Goal: Task Accomplishment & Management: Use online tool/utility

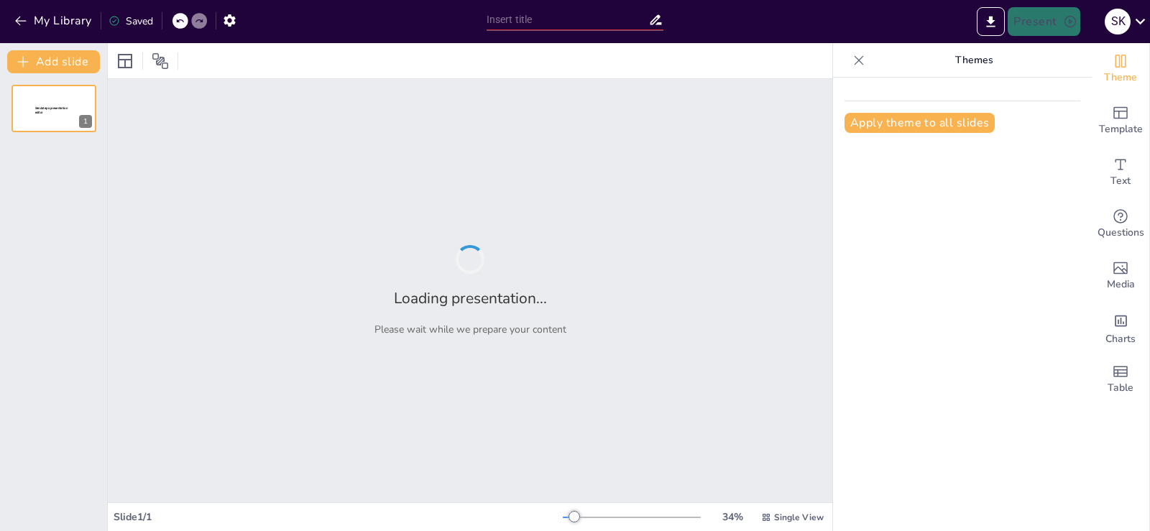
type input "Pembelajaran Transformasi dalam Amalan Klinikal: Mengubah Paradigma Pemikiran"
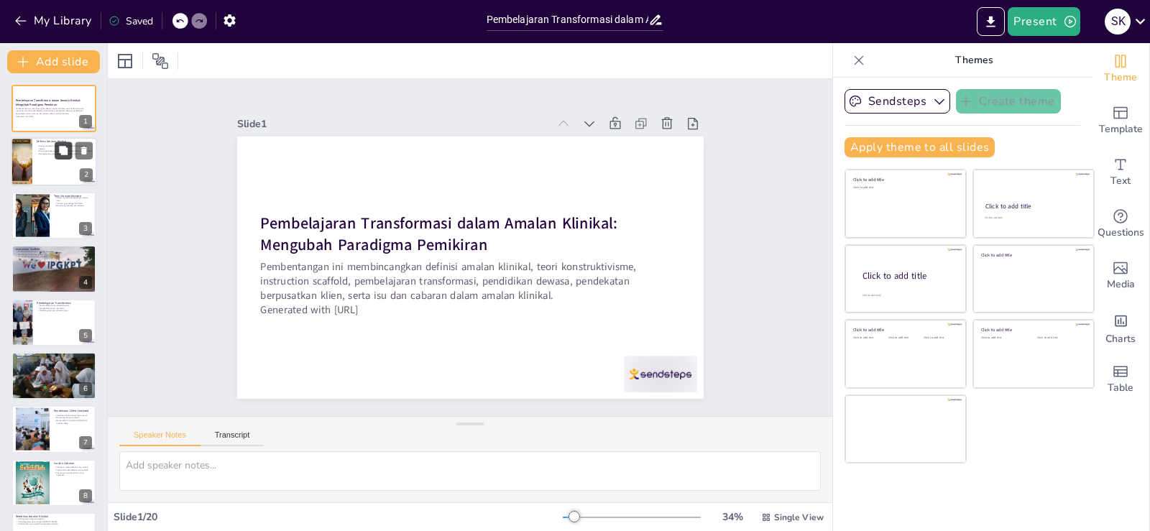
click at [55, 147] on button at bounding box center [63, 150] width 17 height 17
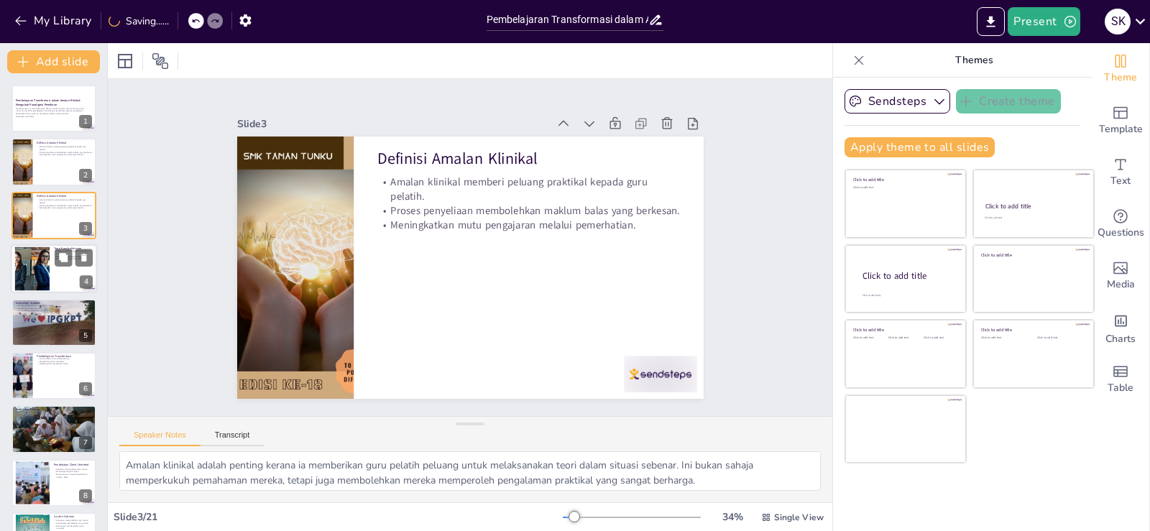
click at [53, 263] on div at bounding box center [54, 268] width 86 height 49
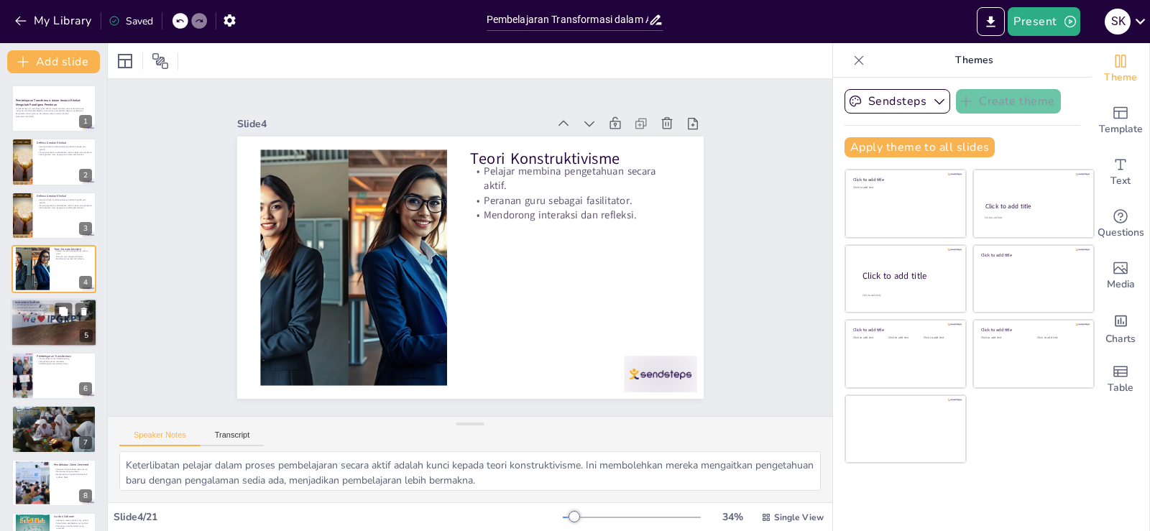
click at [60, 325] on div at bounding box center [54, 323] width 86 height 122
type textarea "Bimbingan berperingkat adalah penting dalam membantu pelajar mengatasi cabaran …"
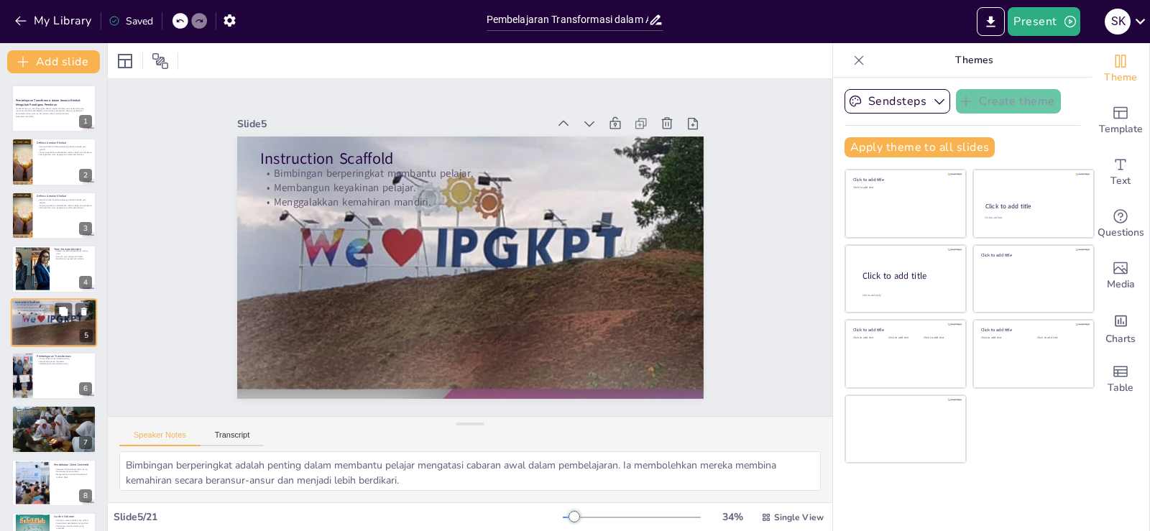
scroll to position [20, 0]
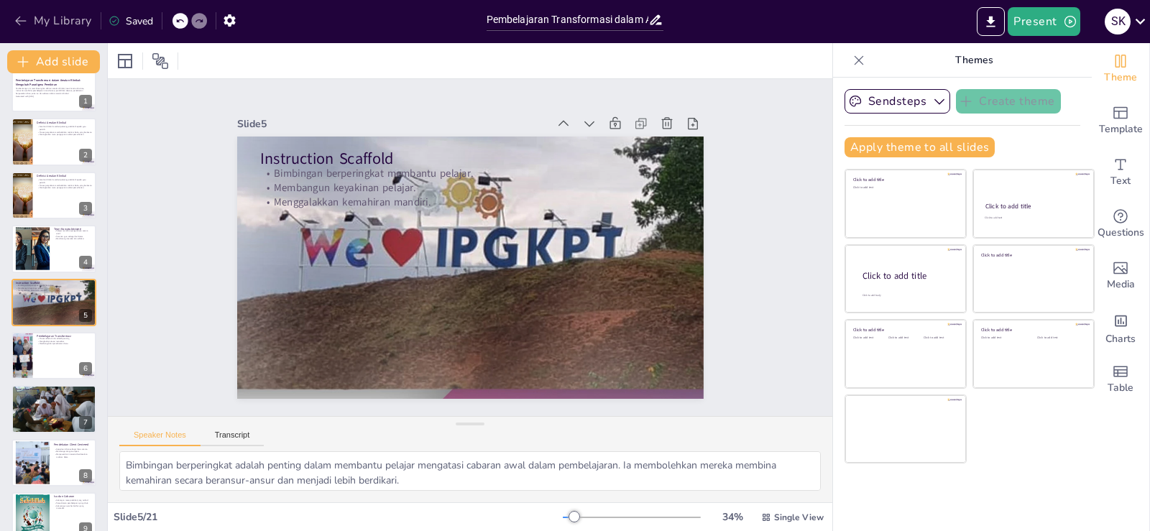
click at [18, 21] on icon "button" at bounding box center [20, 21] width 11 height 9
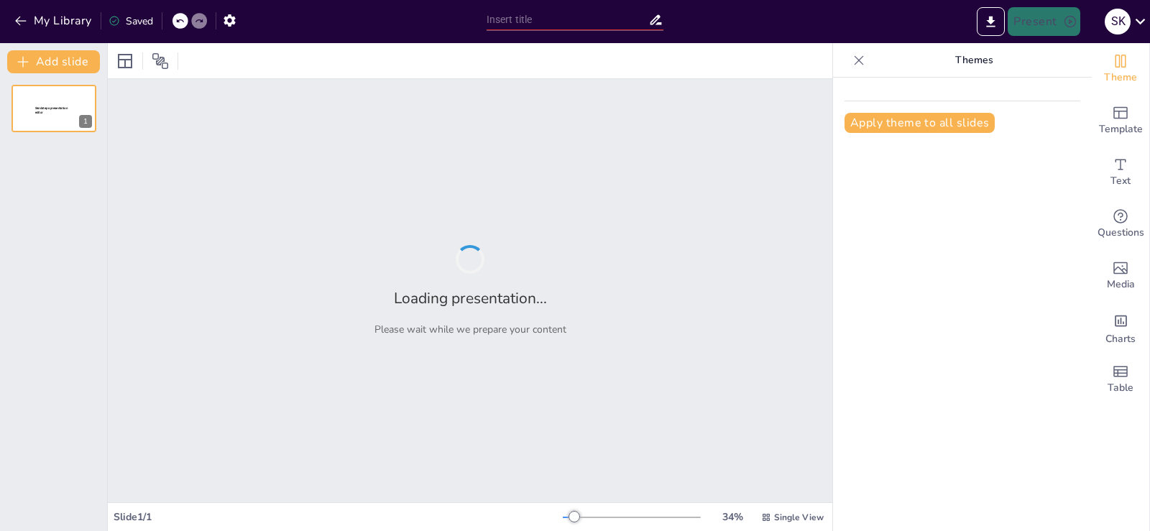
type input "Model dan Pendekatan Amalan Klinikal: Meningkatkan Kompetensi Profesional Guru"
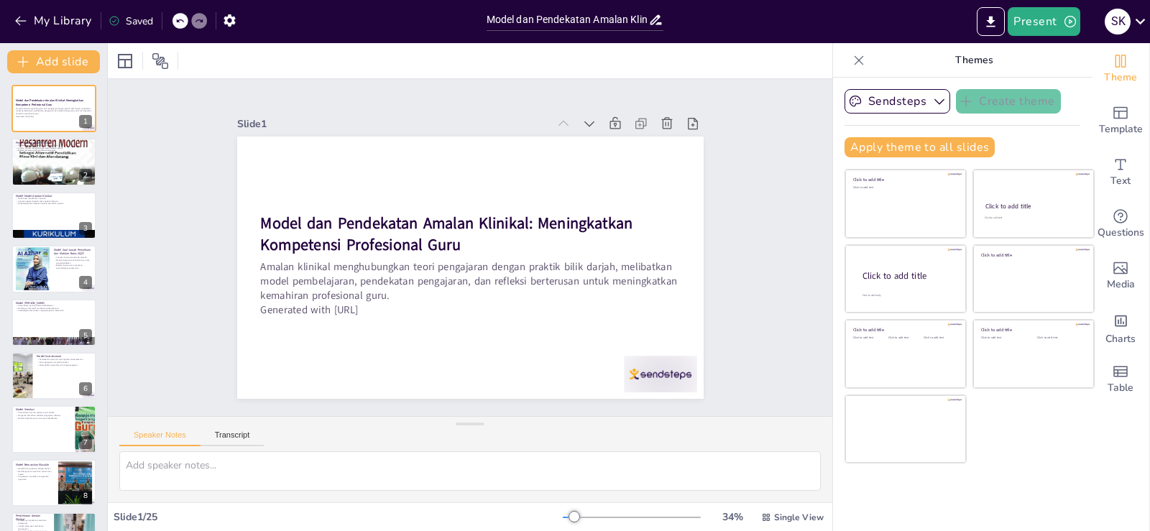
checkbox input "true"
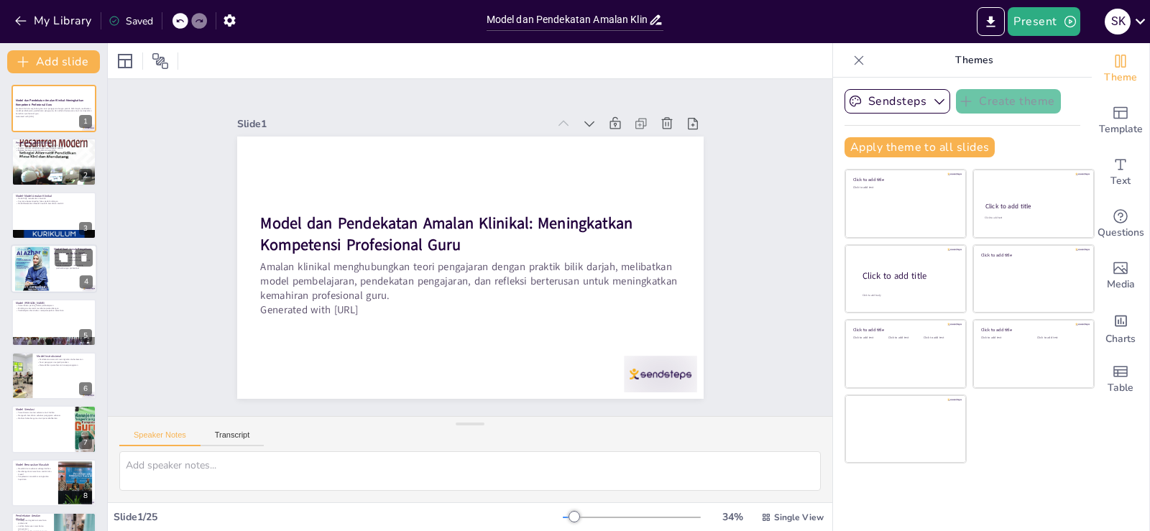
checkbox input "true"
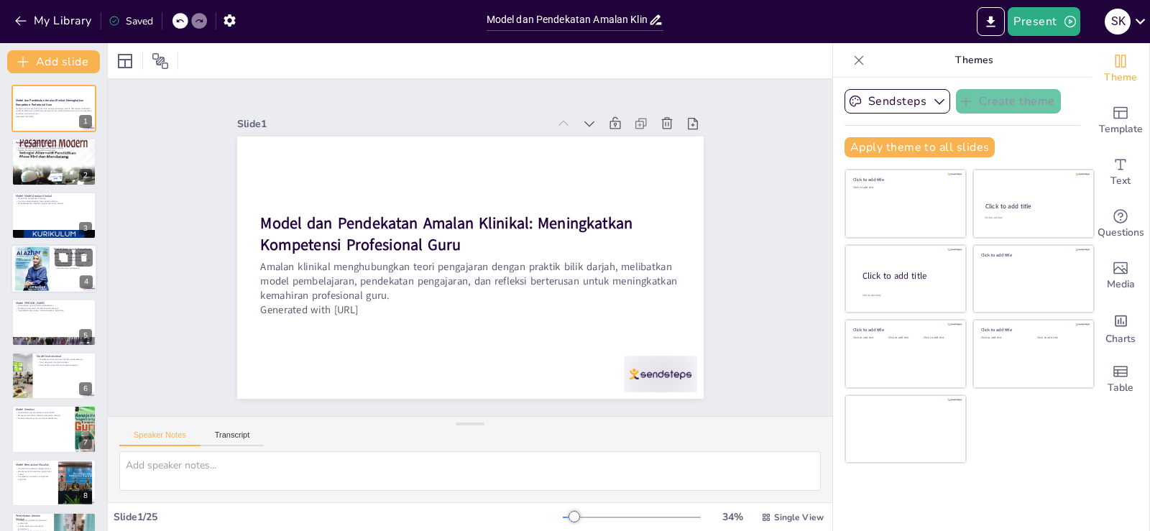
checkbox input "true"
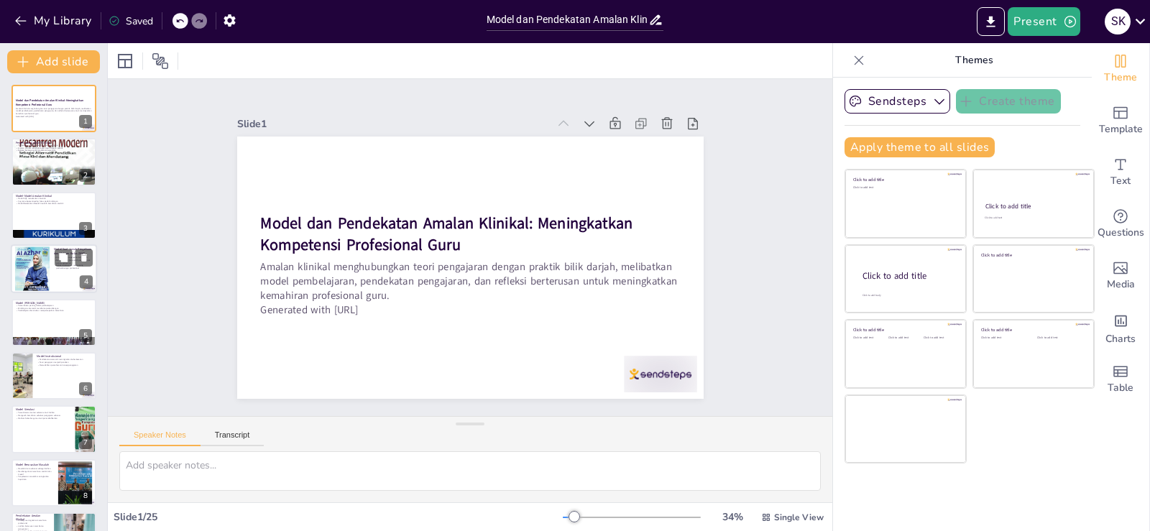
checkbox input "true"
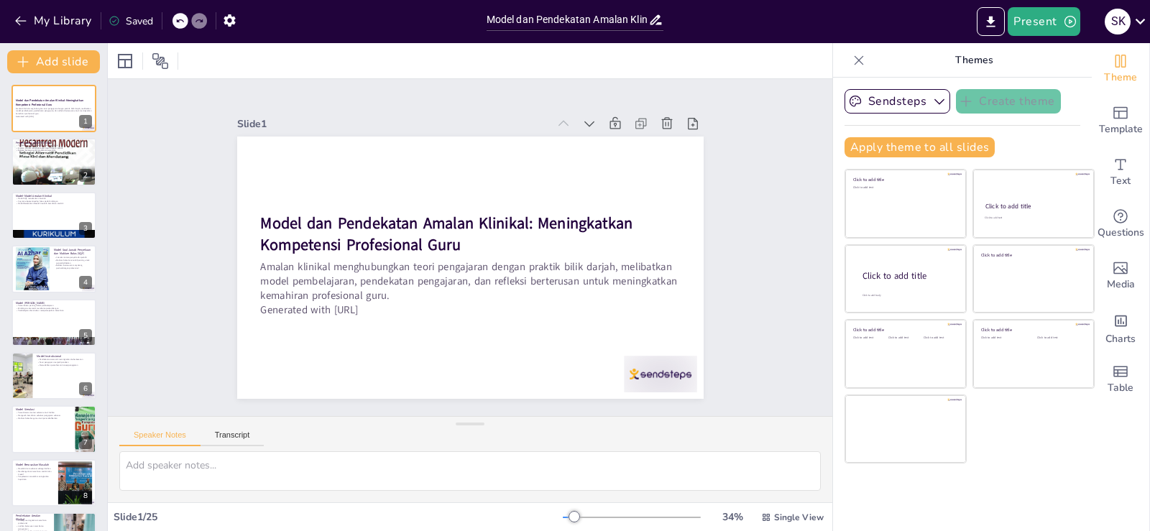
checkbox input "true"
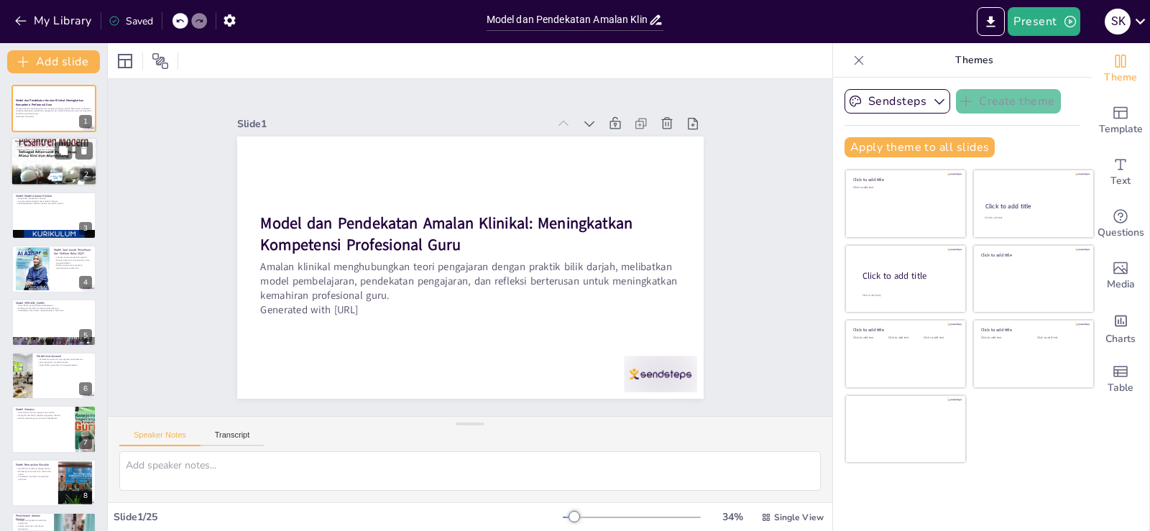
checkbox input "true"
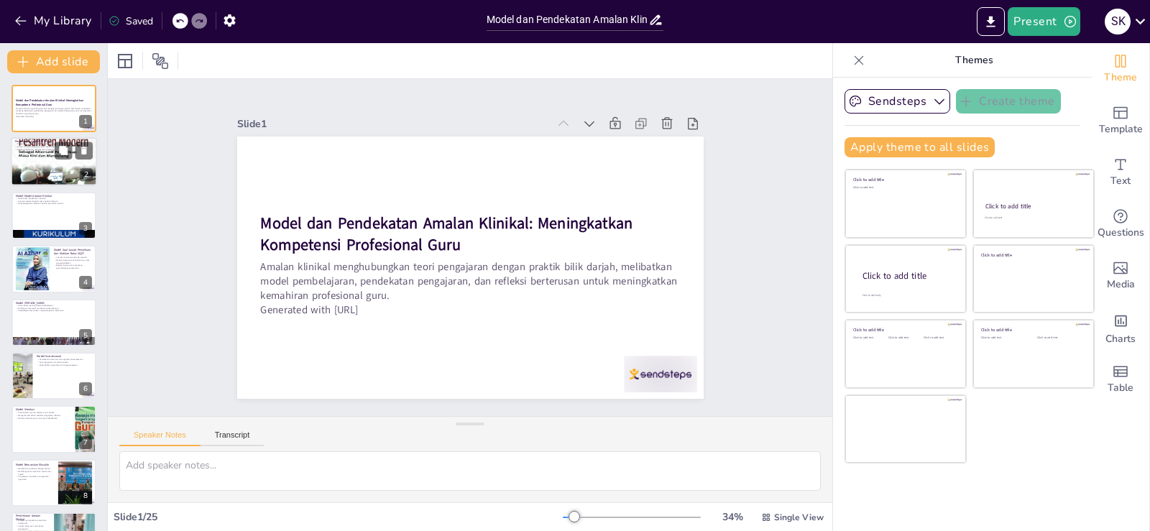
checkbox input "true"
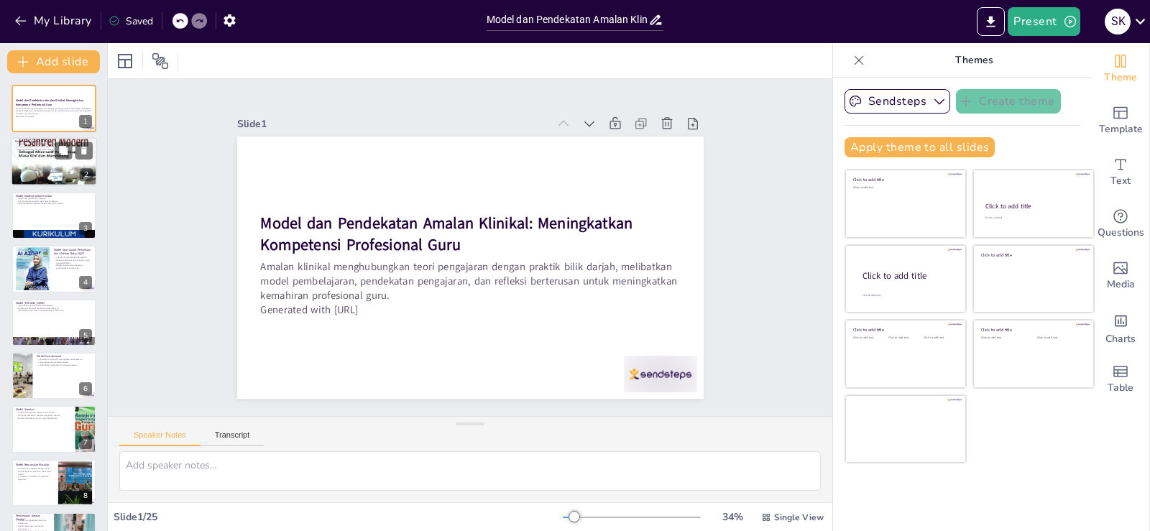
checkbox input "true"
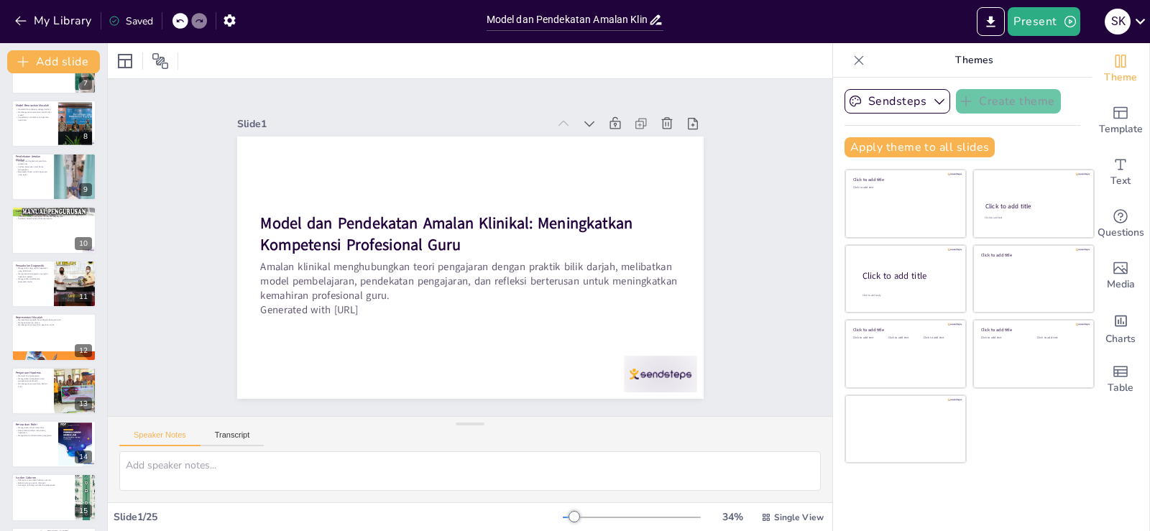
checkbox input "true"
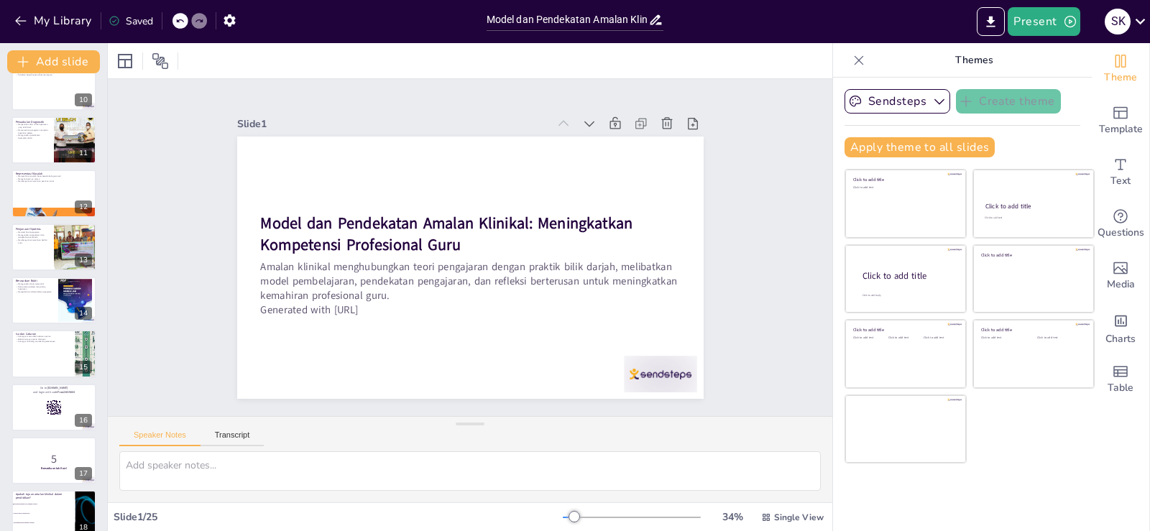
checkbox input "true"
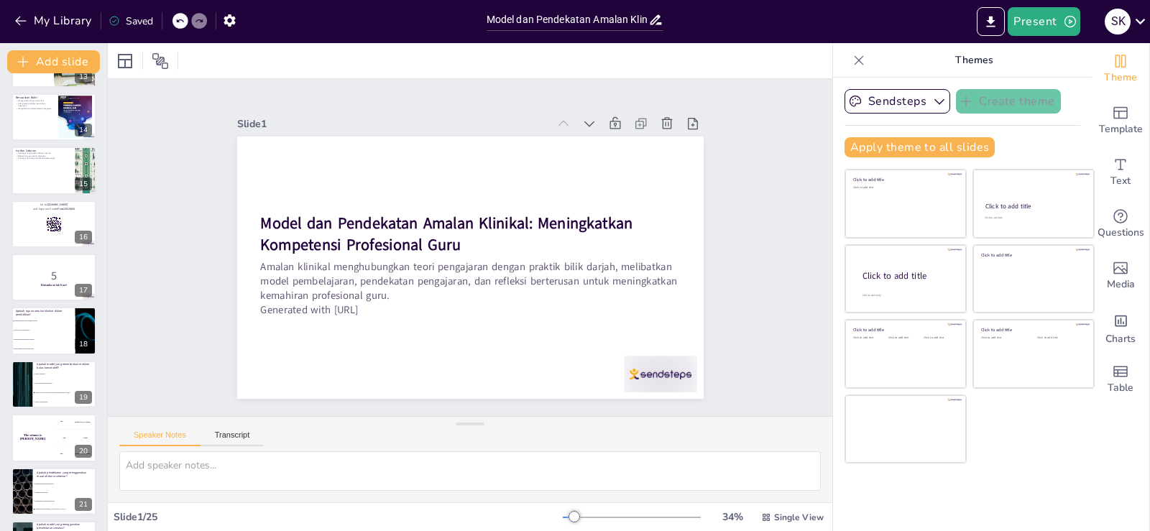
checkbox input "true"
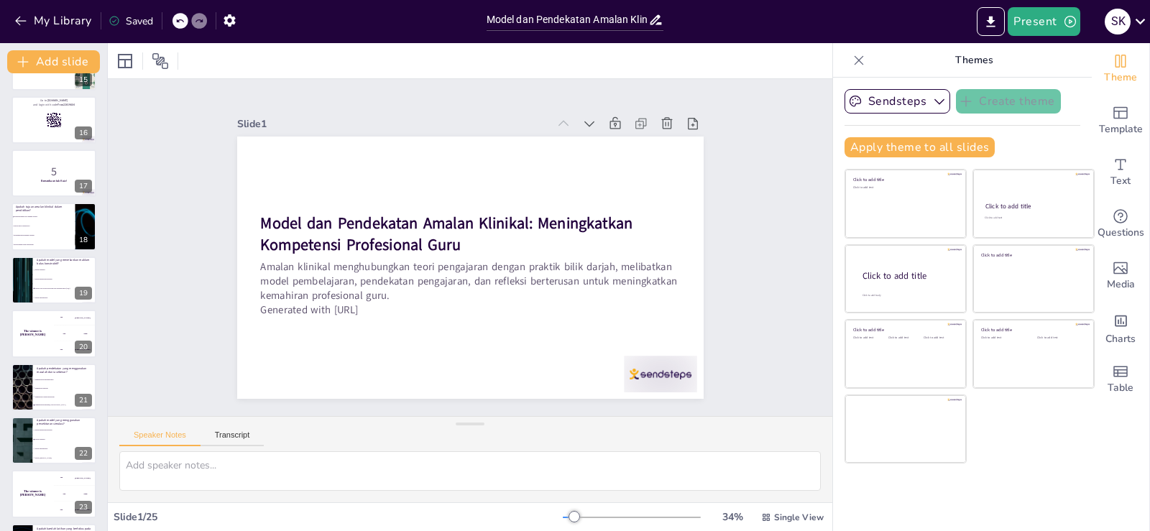
checkbox input "true"
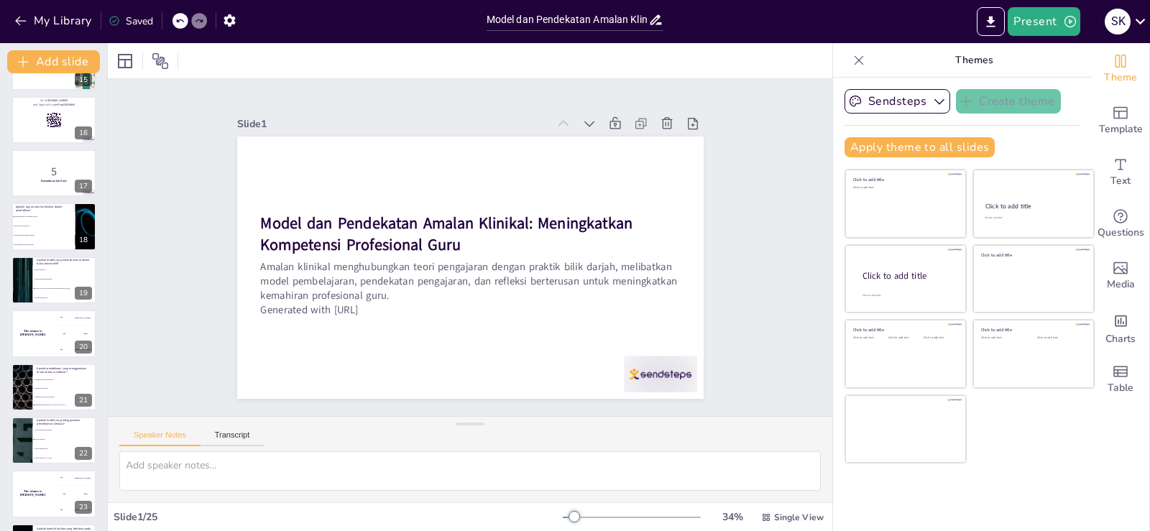
checkbox input "true"
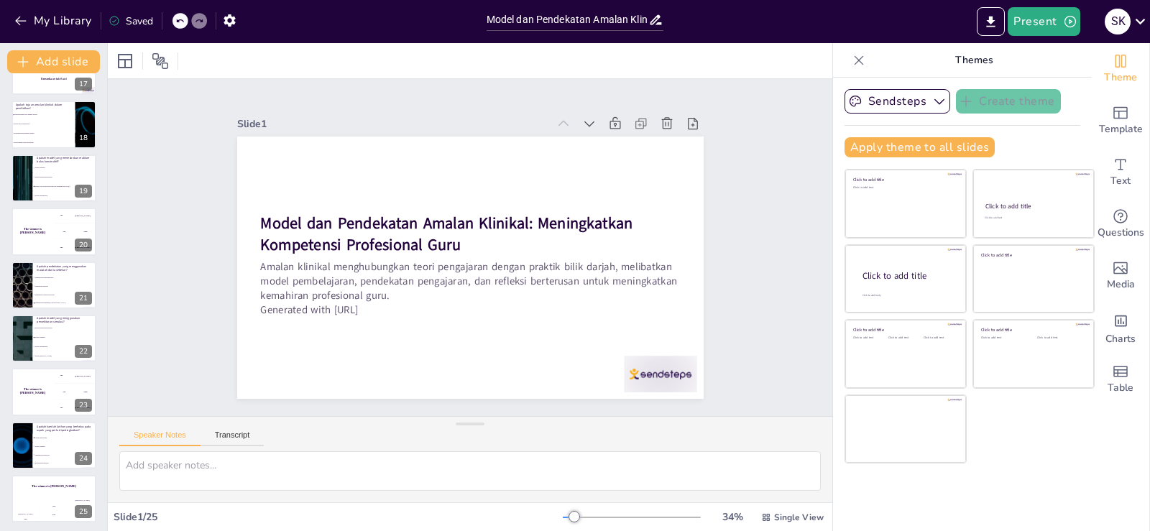
checkbox input "true"
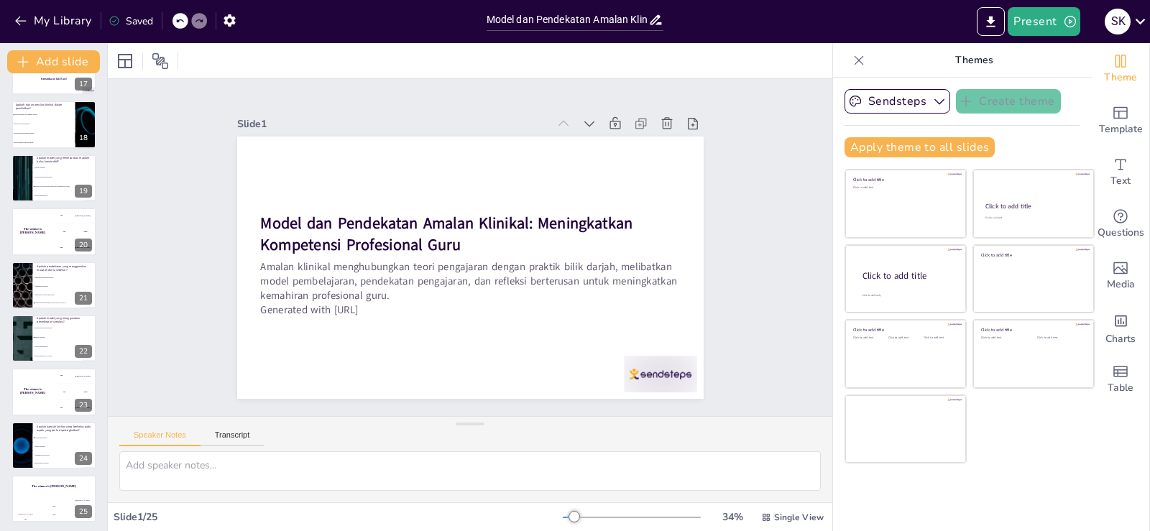
scroll to position [895, 0]
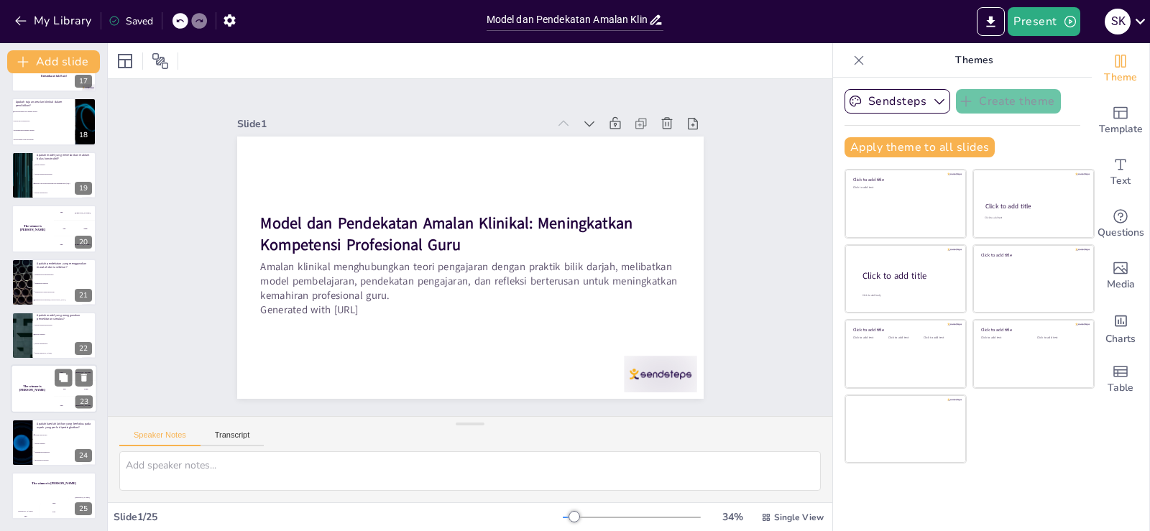
checkbox input "true"
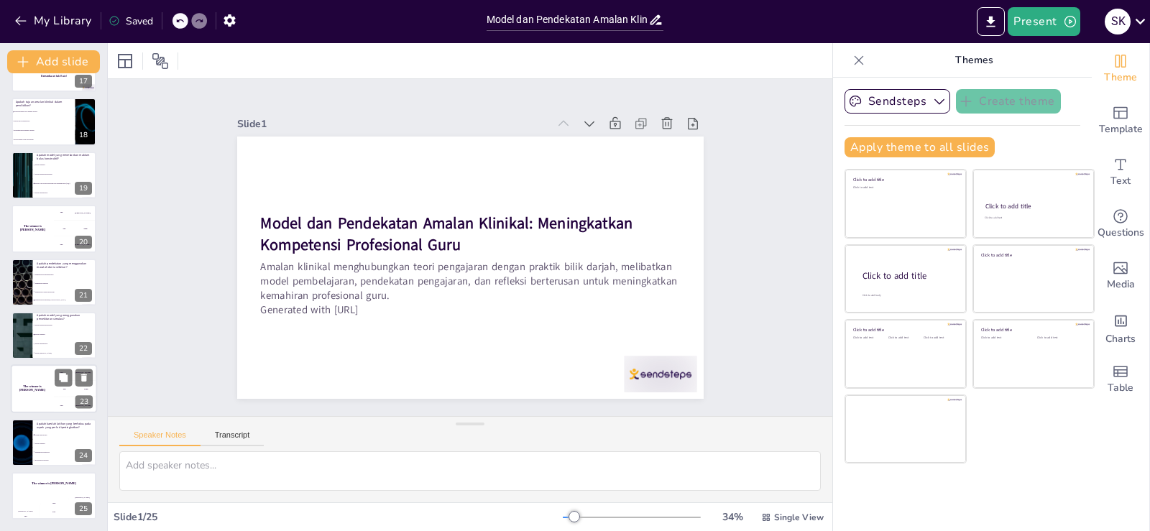
checkbox input "true"
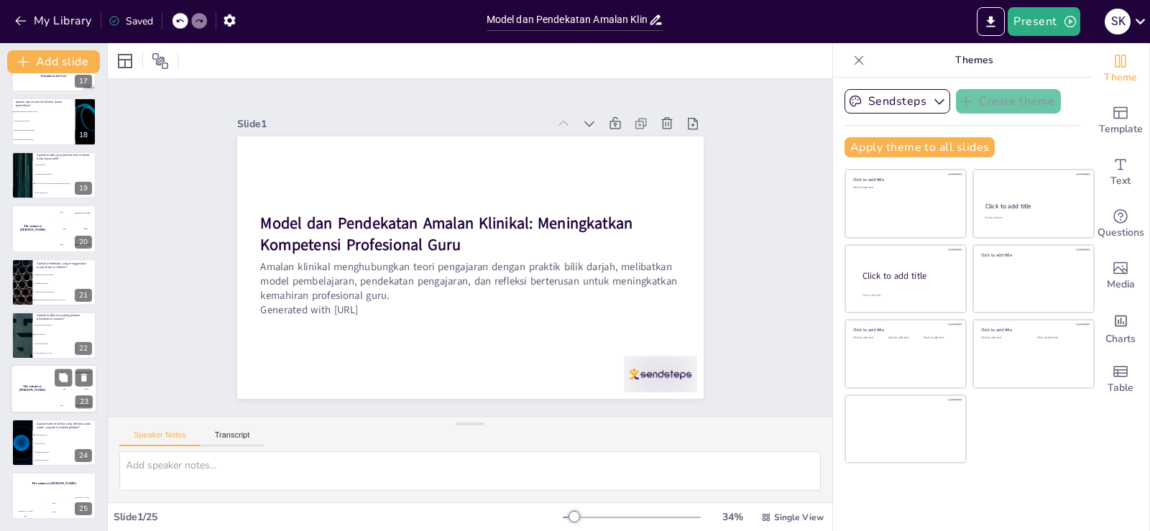
checkbox input "true"
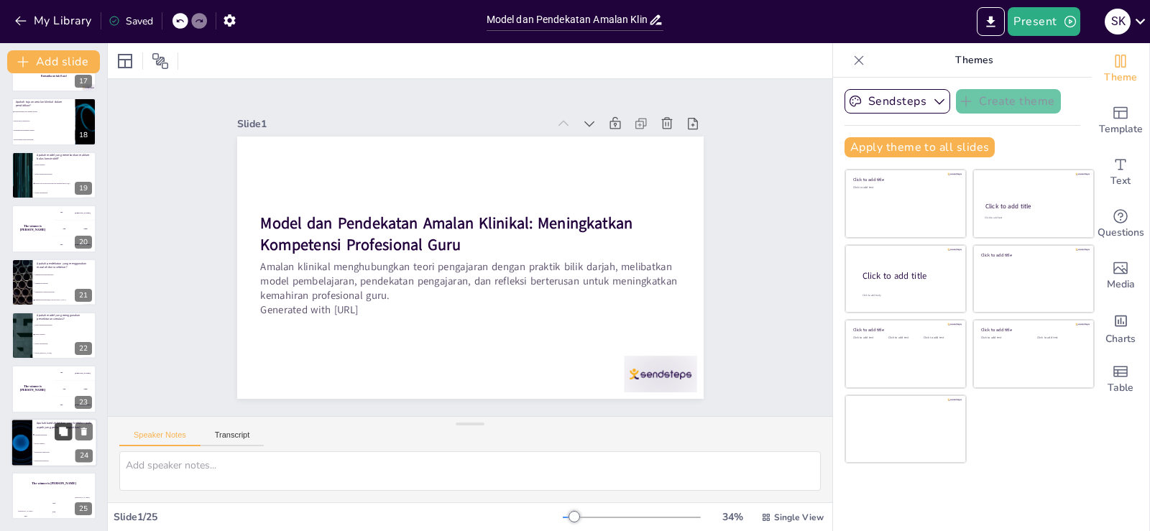
checkbox input "true"
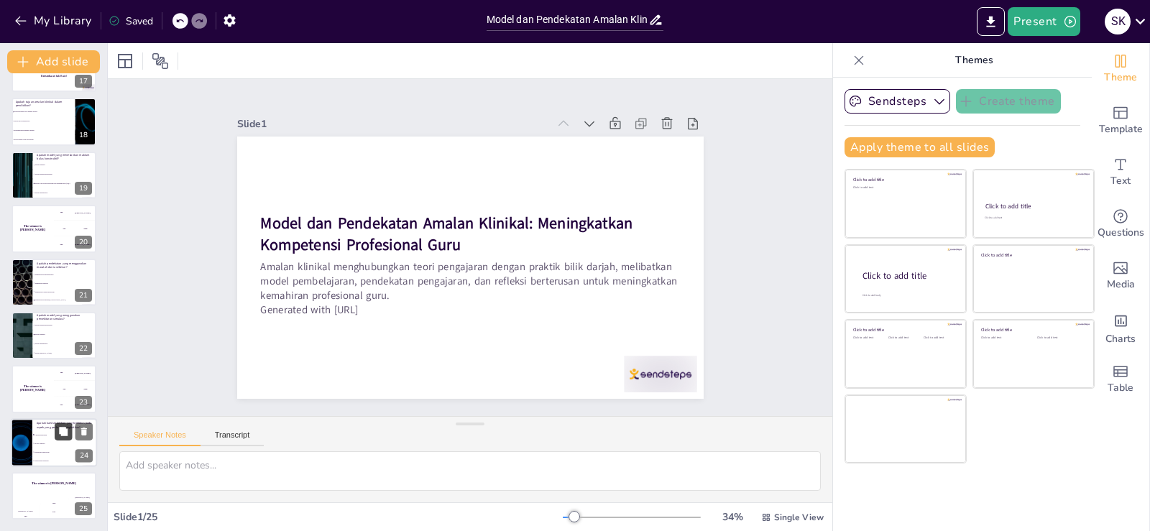
checkbox input "true"
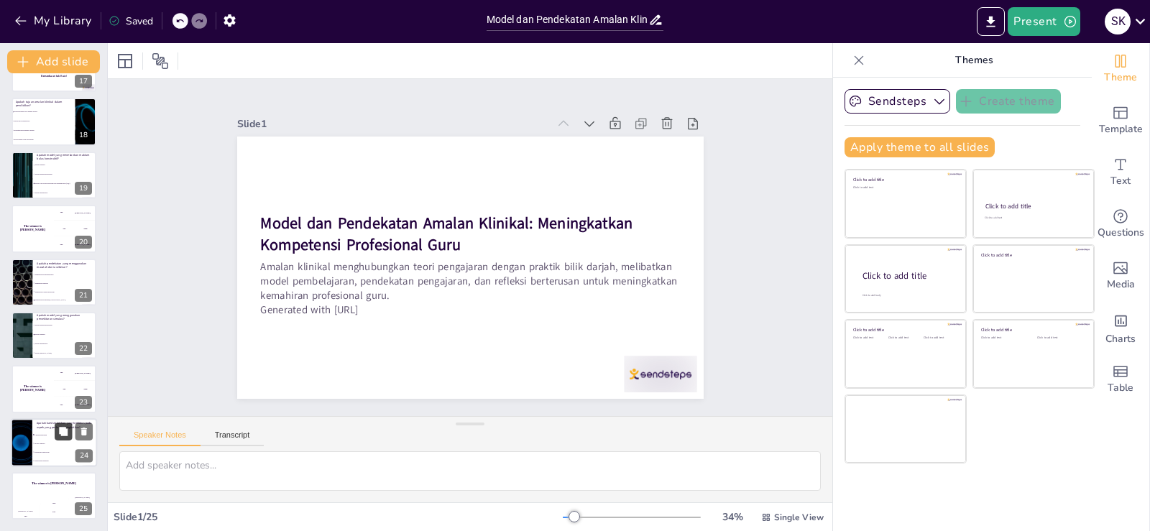
click at [55, 435] on button at bounding box center [63, 430] width 17 height 17
type textarea "Jawapan yang betul adalah "Latihan Berterusan". Kaedah ini berfokus pada aspek …"
checkbox input "true"
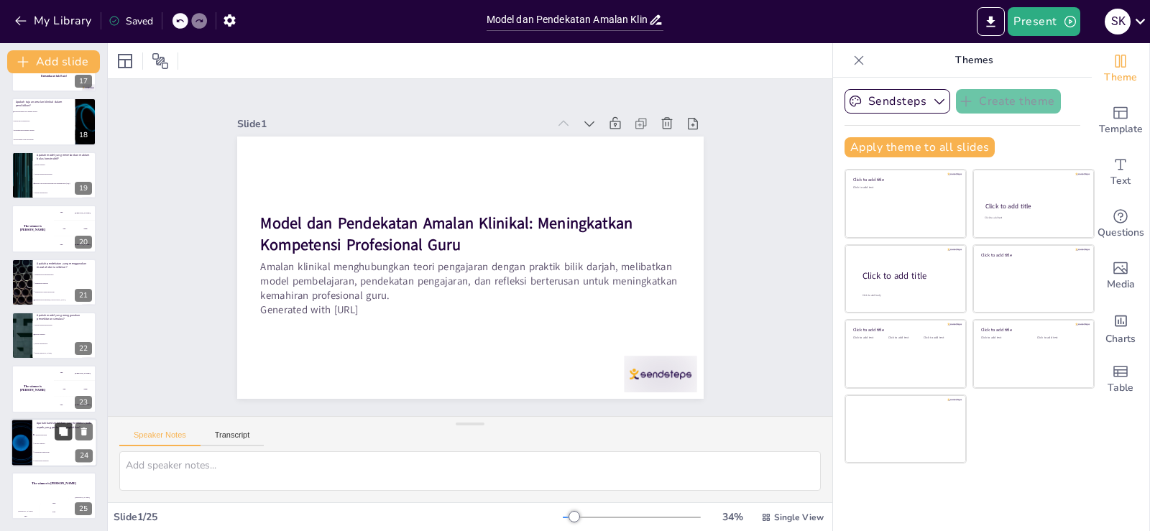
checkbox input "true"
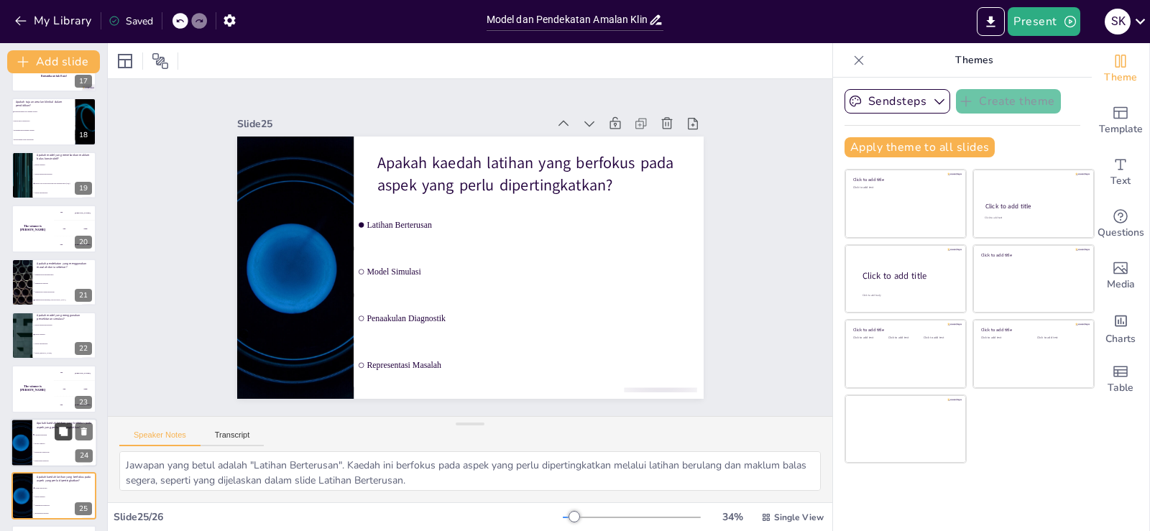
checkbox input "true"
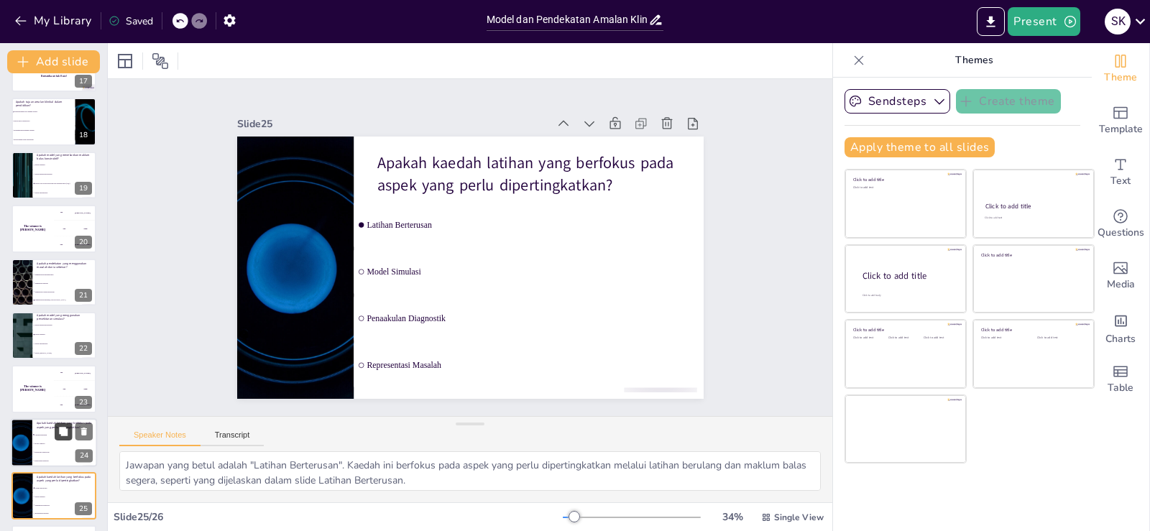
checkbox input "true"
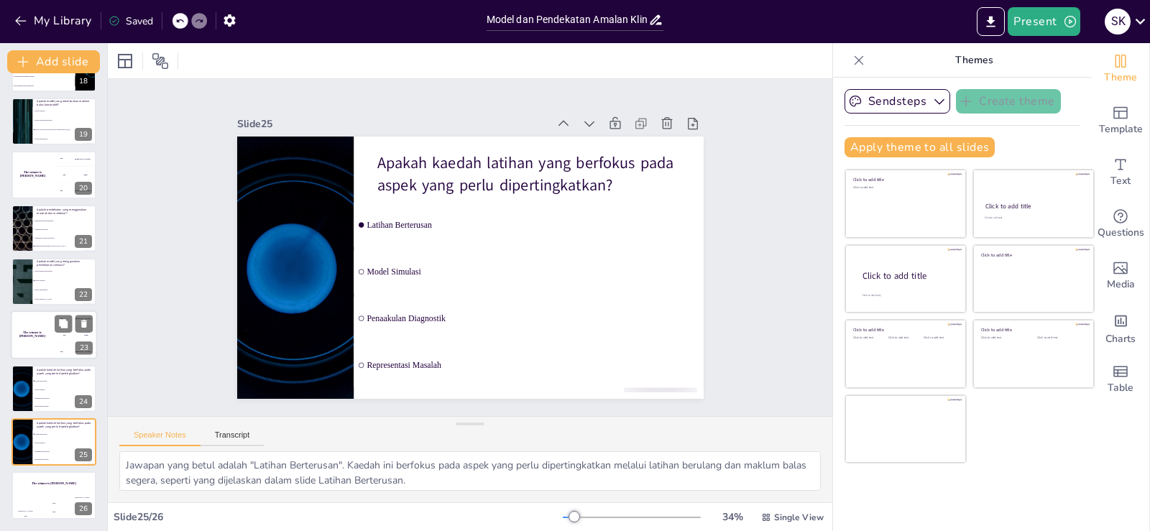
checkbox input "true"
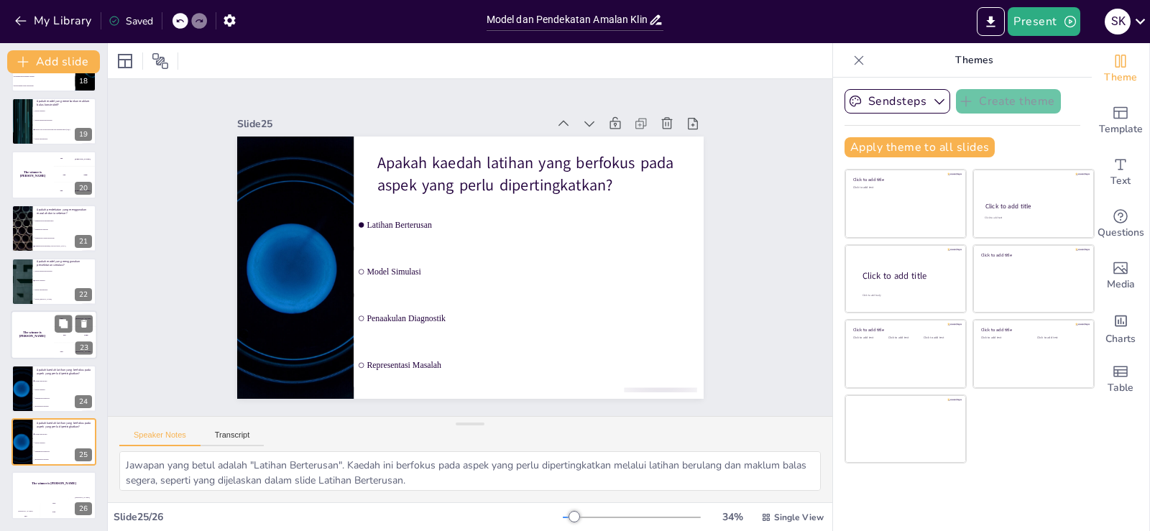
checkbox input "true"
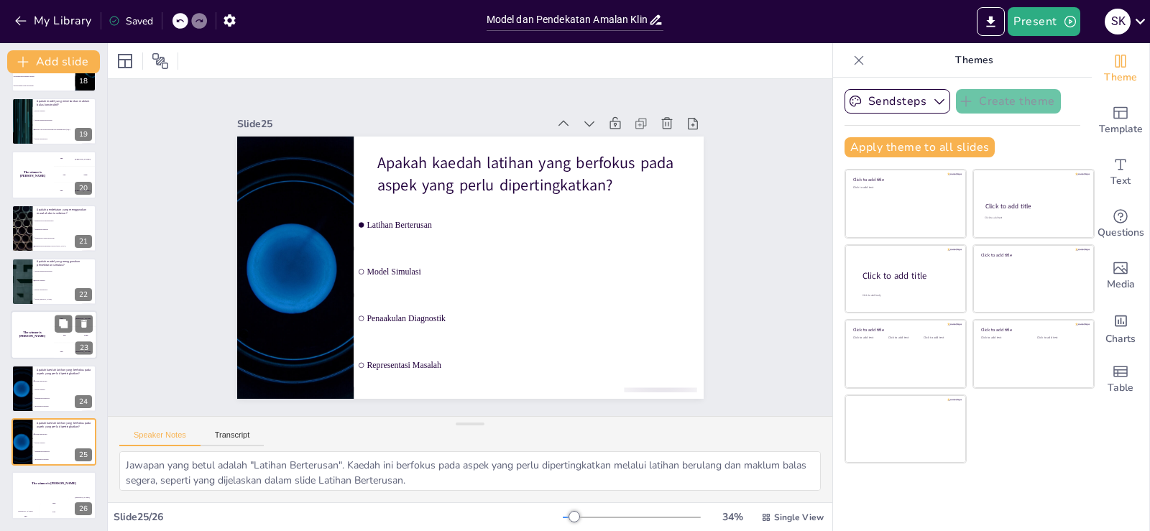
checkbox input "true"
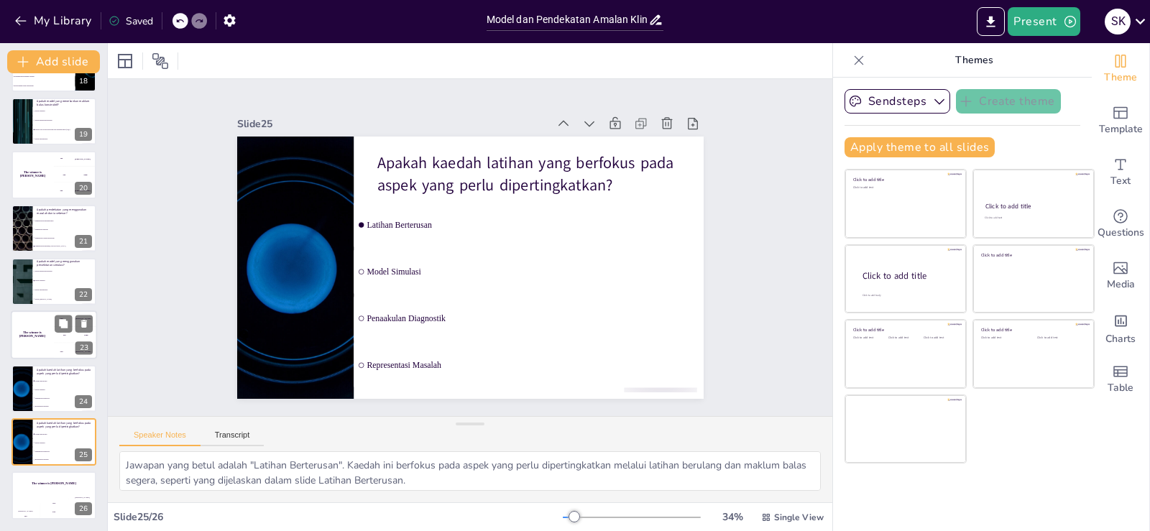
checkbox input "true"
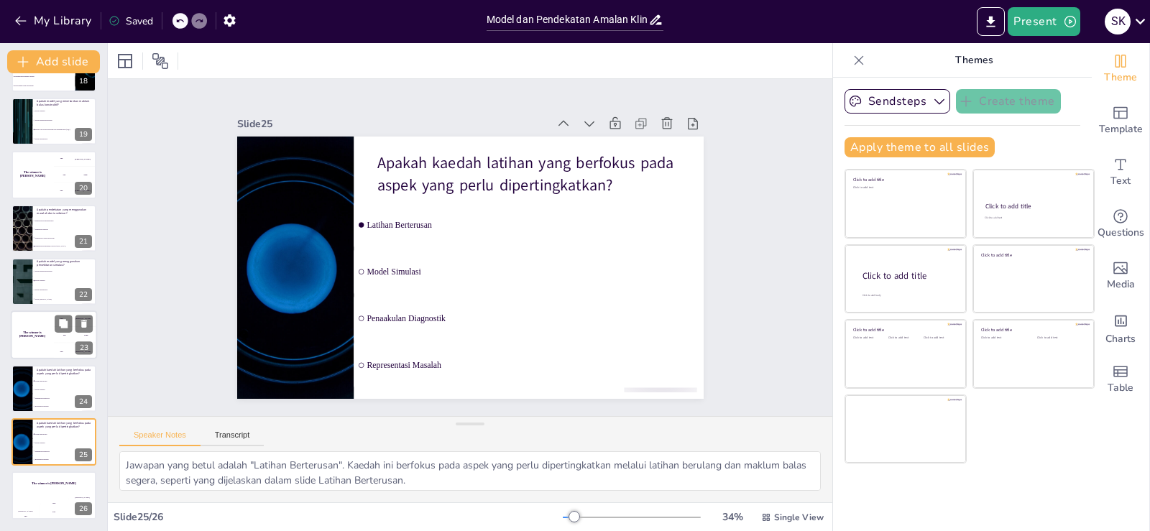
checkbox input "true"
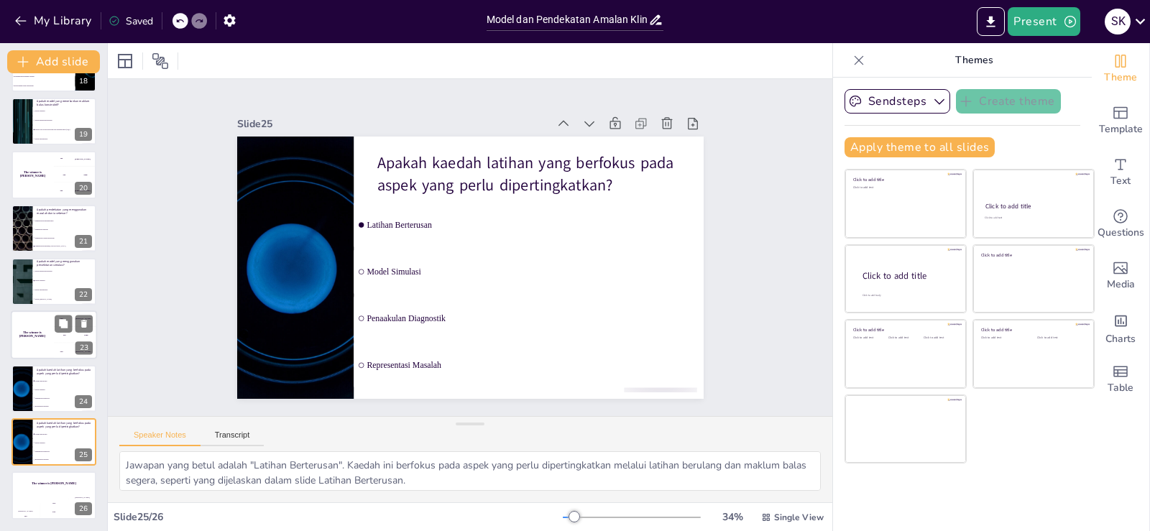
checkbox input "true"
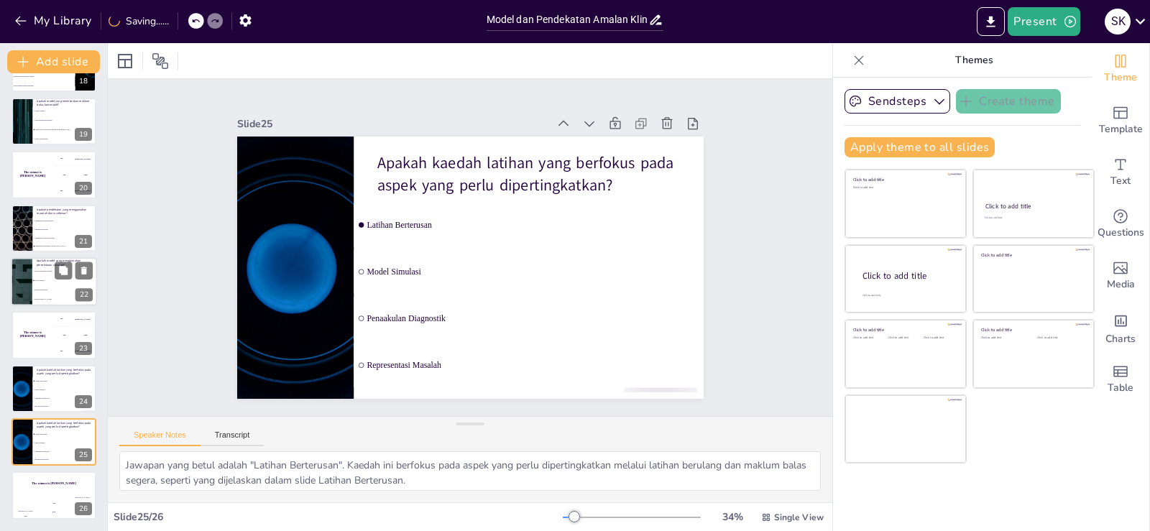
checkbox input "true"
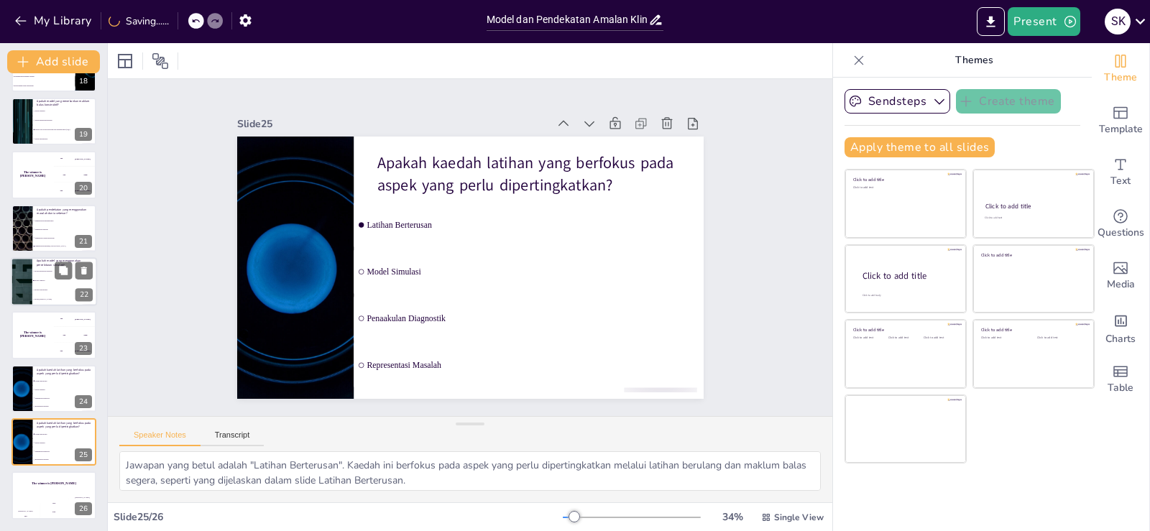
checkbox input "true"
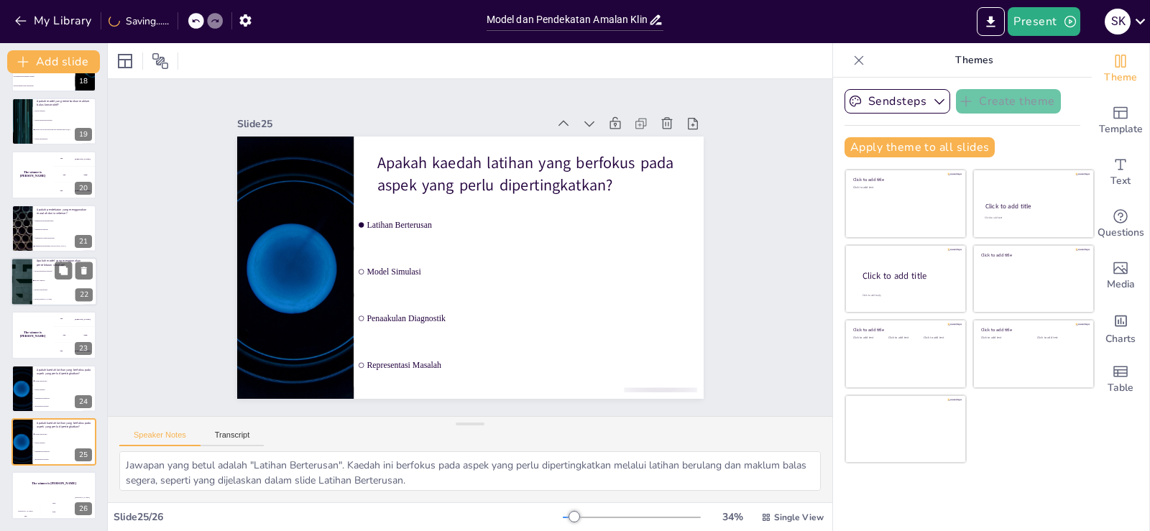
checkbox input "true"
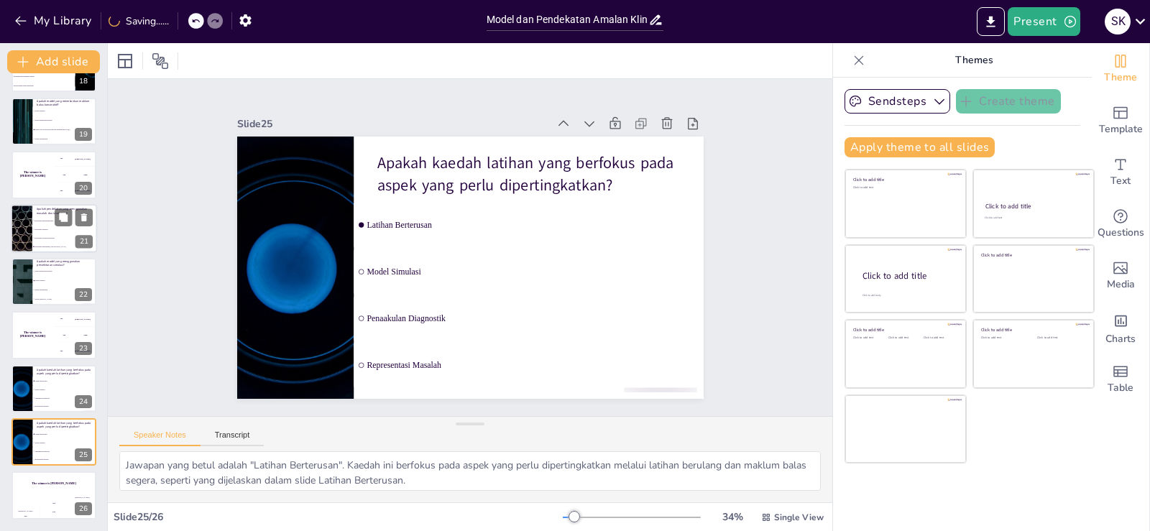
checkbox input "true"
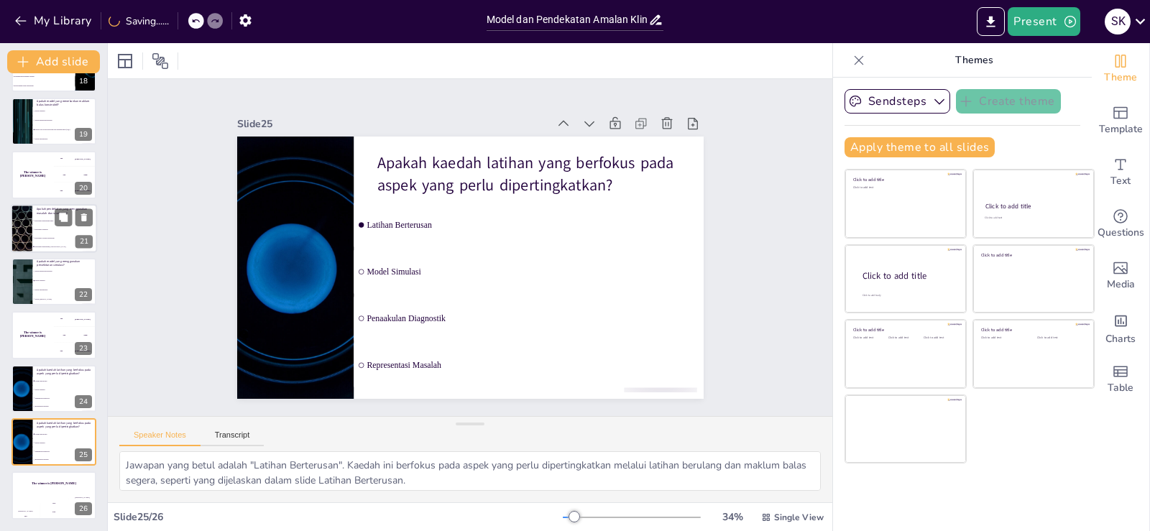
checkbox input "true"
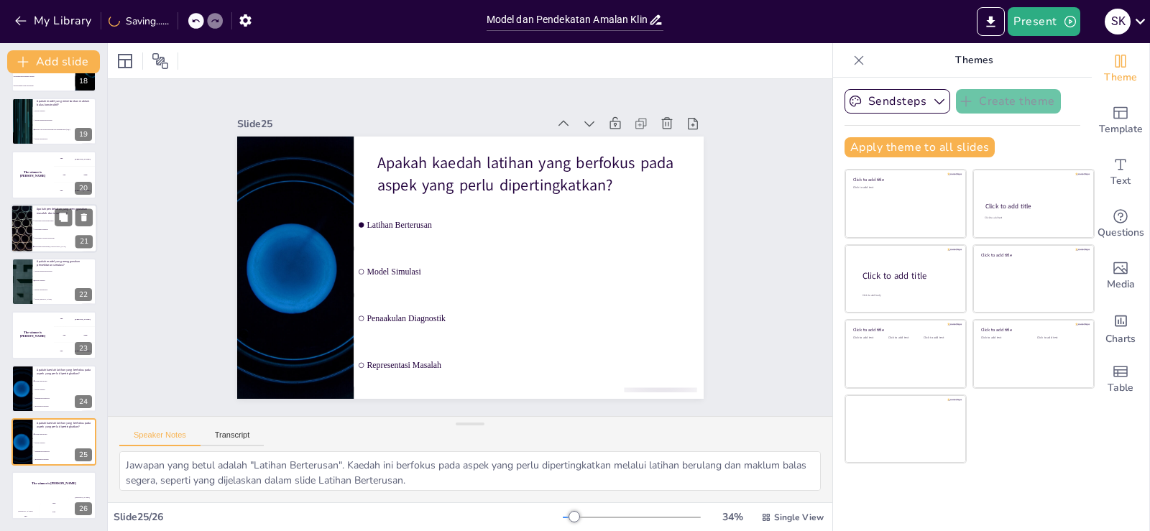
checkbox input "true"
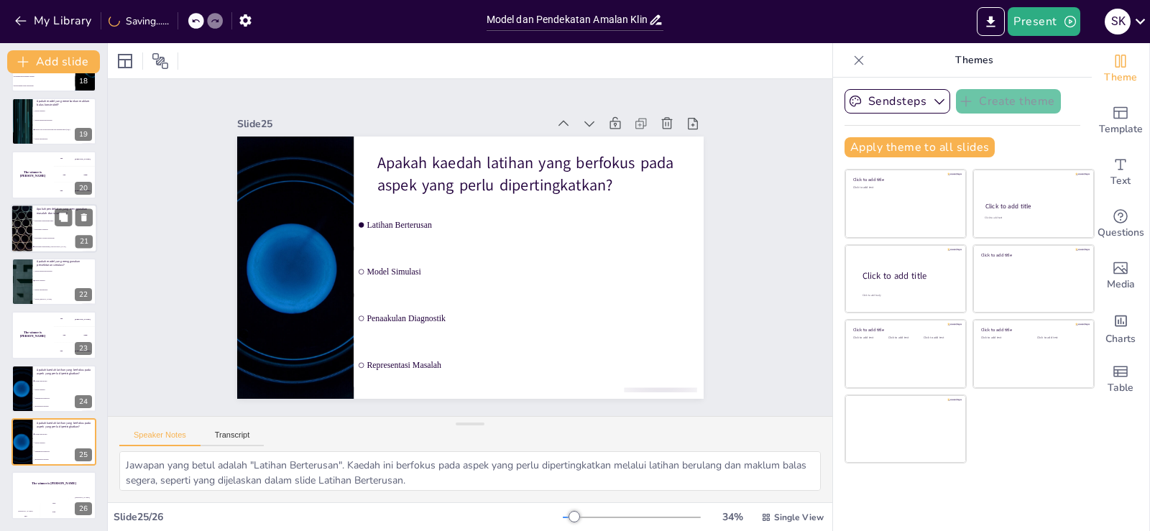
checkbox input "true"
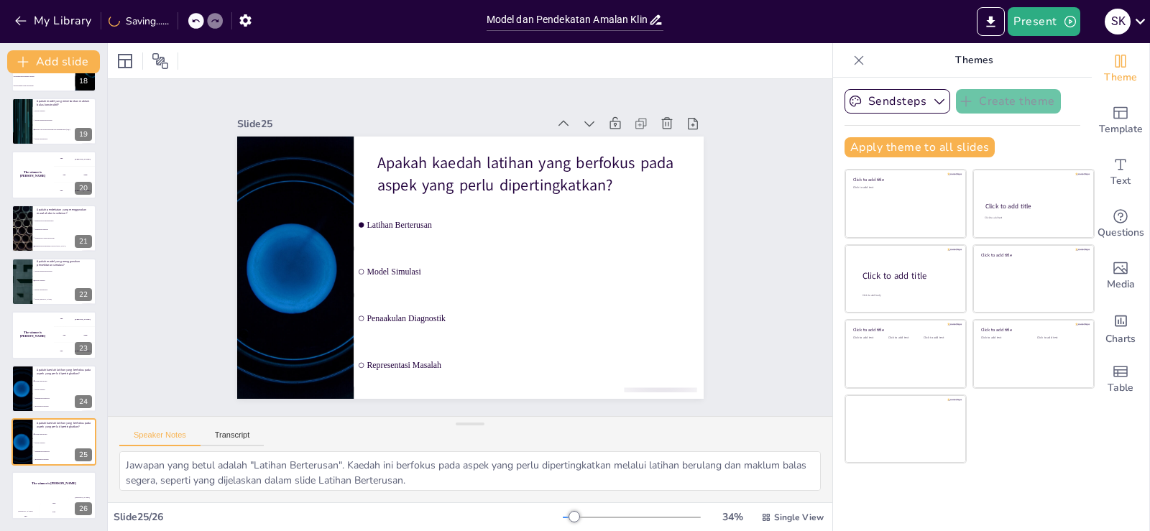
checkbox input "true"
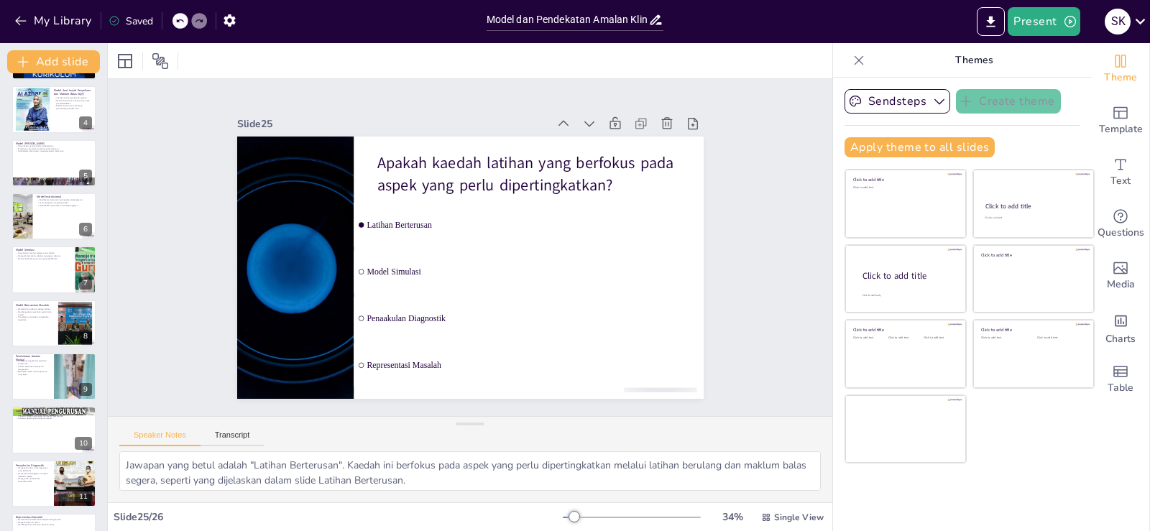
scroll to position [0, 0]
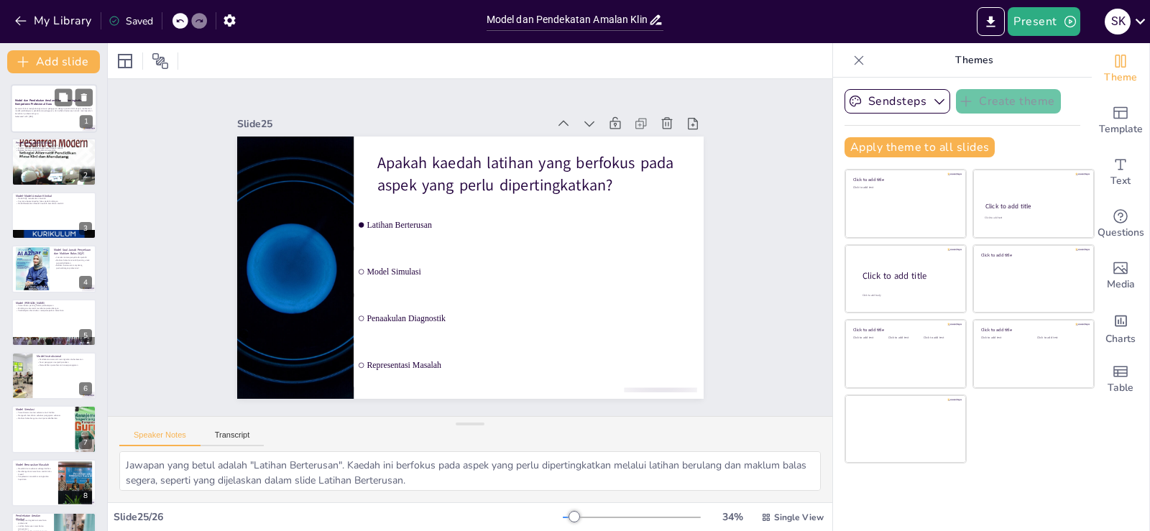
checkbox input "true"
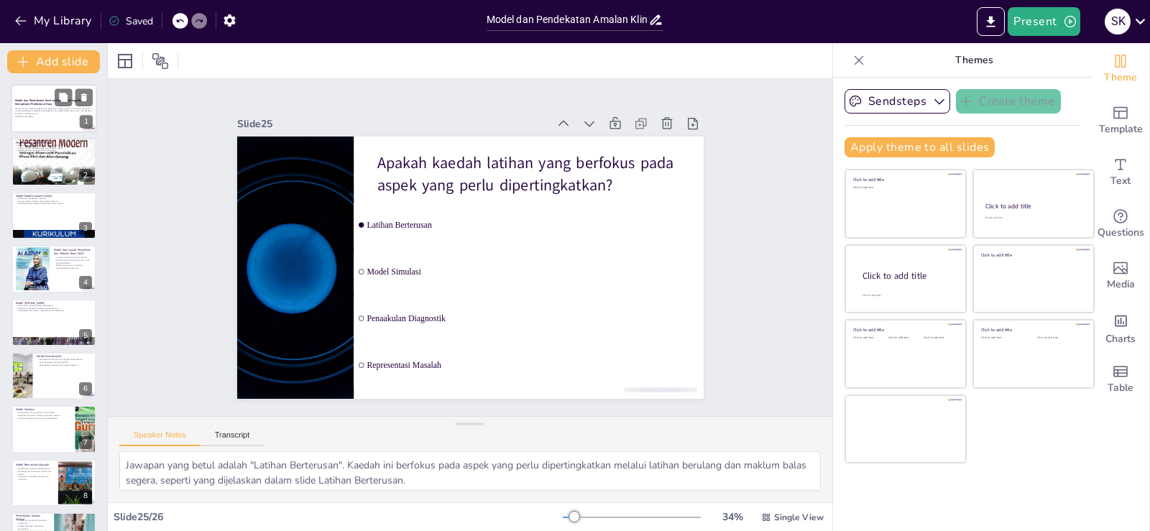
checkbox input "true"
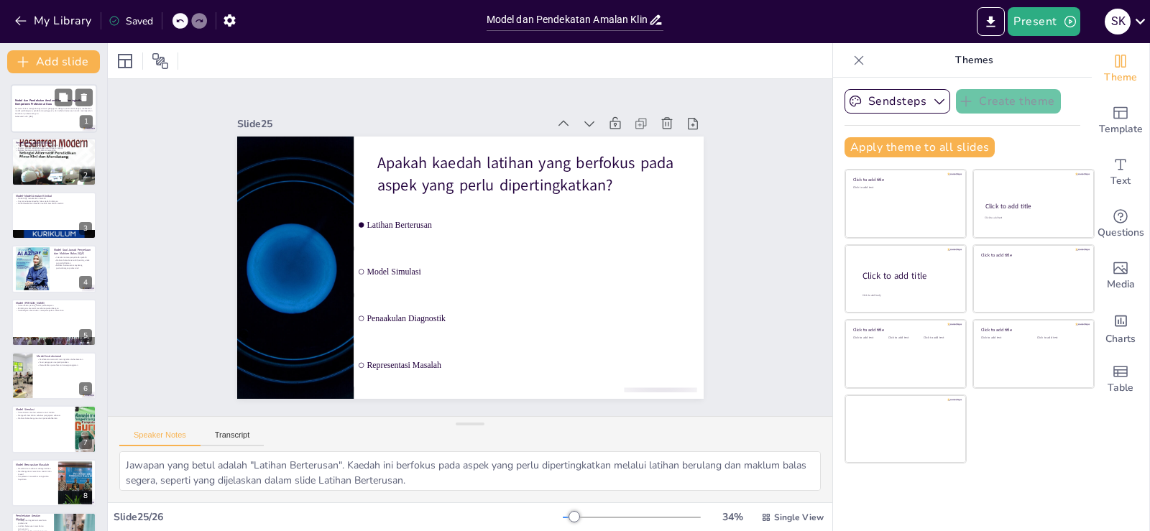
checkbox input "true"
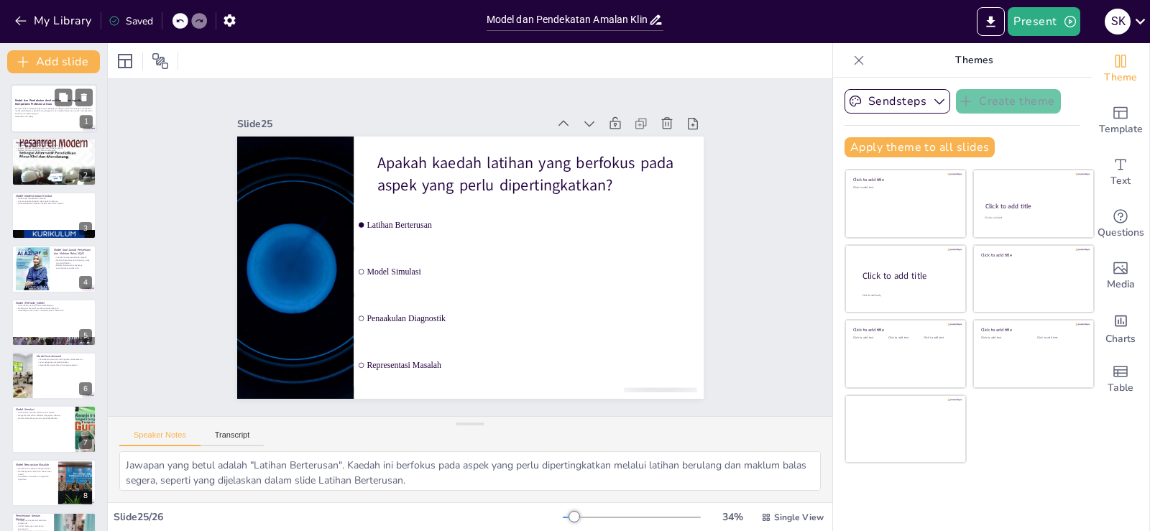
checkbox input "true"
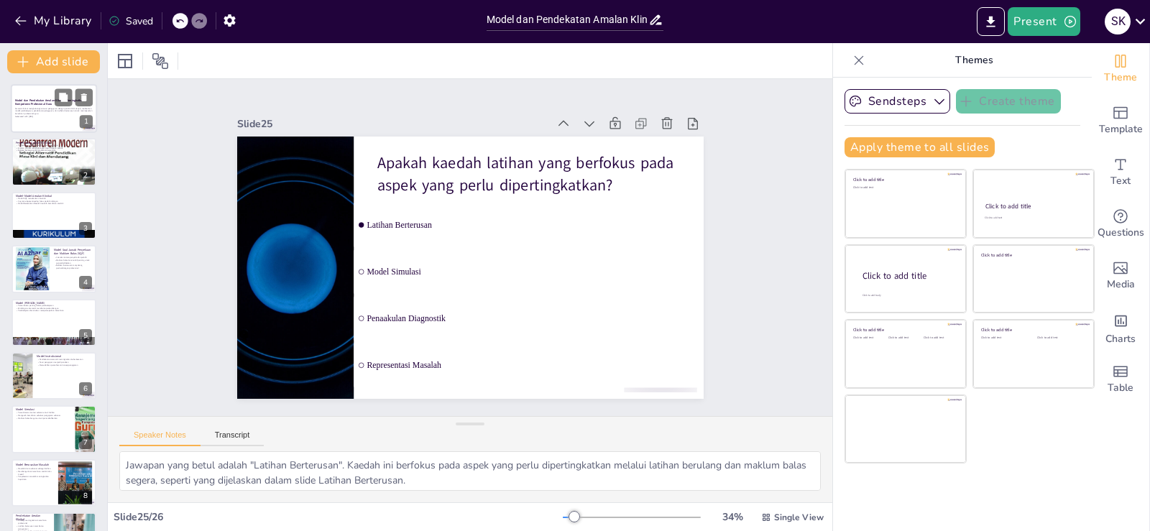
checkbox input "true"
click at [51, 109] on p "Amalan klinikal menghubungkan teori pengajaran dengan praktik bilik darjah, mel…" at bounding box center [54, 111] width 78 height 8
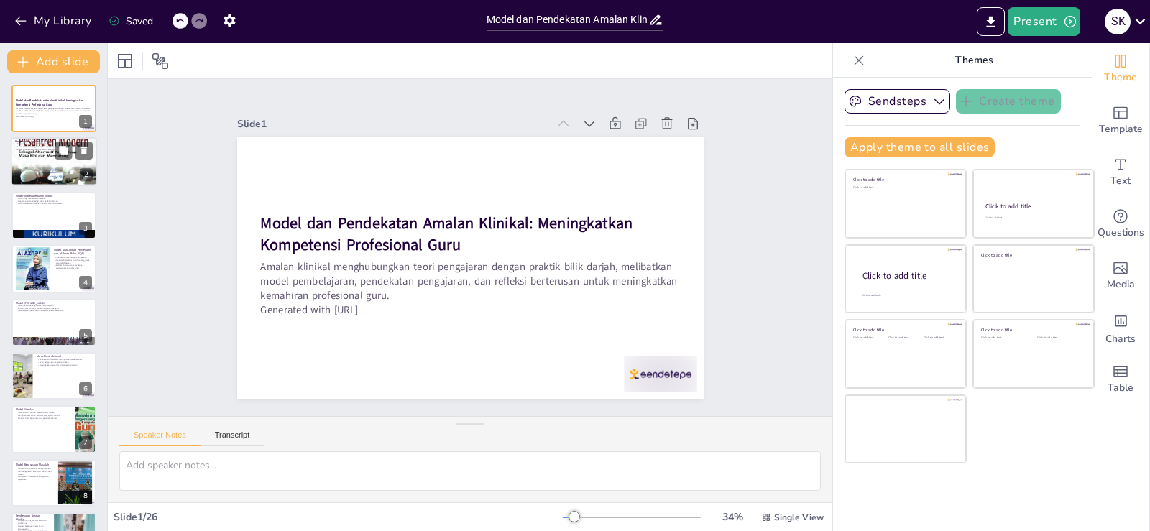
click at [49, 154] on div at bounding box center [54, 161] width 86 height 115
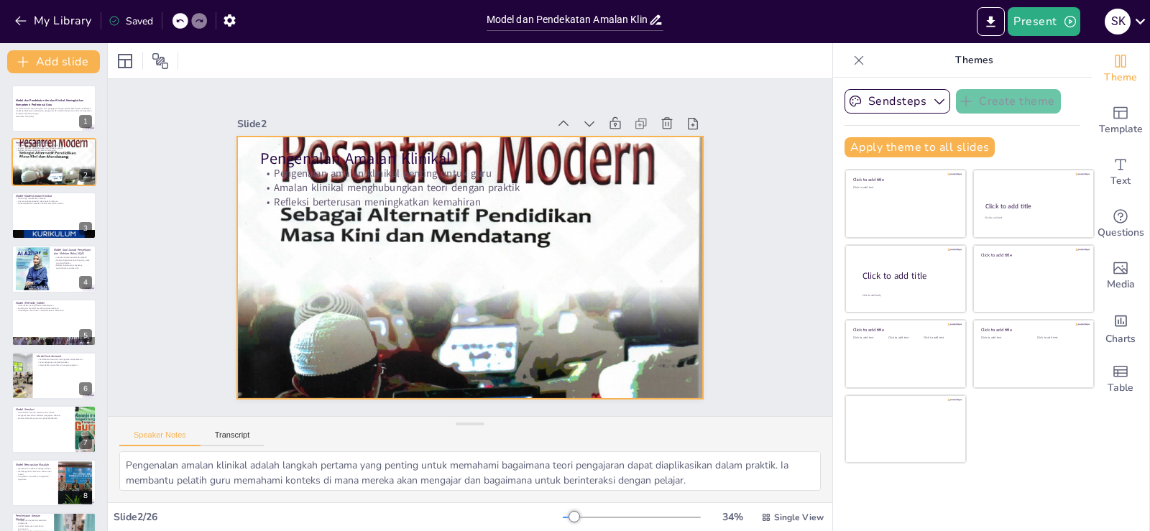
click at [509, 258] on div at bounding box center [460, 265] width 715 height 772
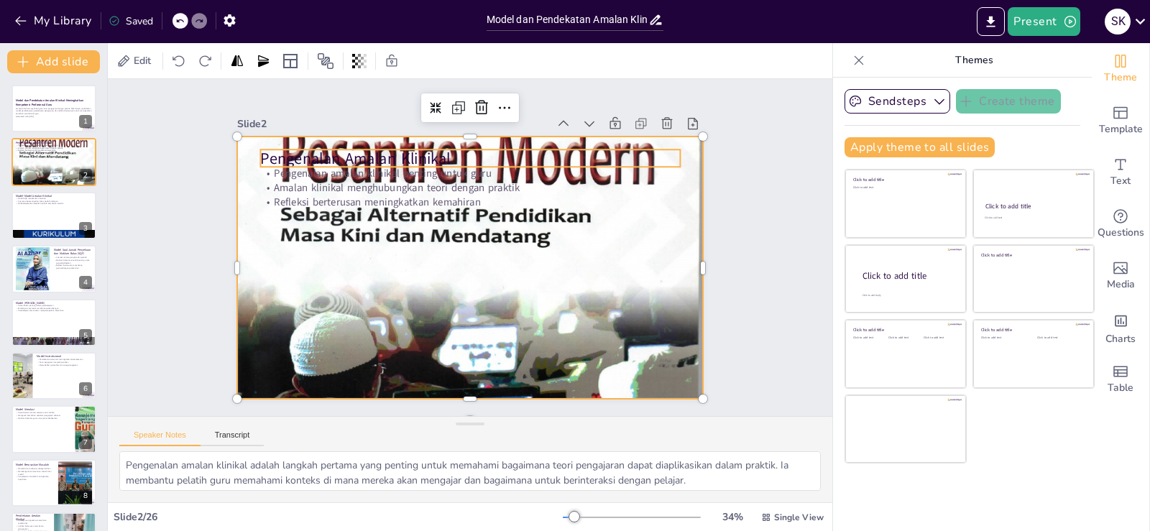
click at [472, 157] on p "Pengenalan Amalan Klinikal" at bounding box center [547, 203] width 228 height 374
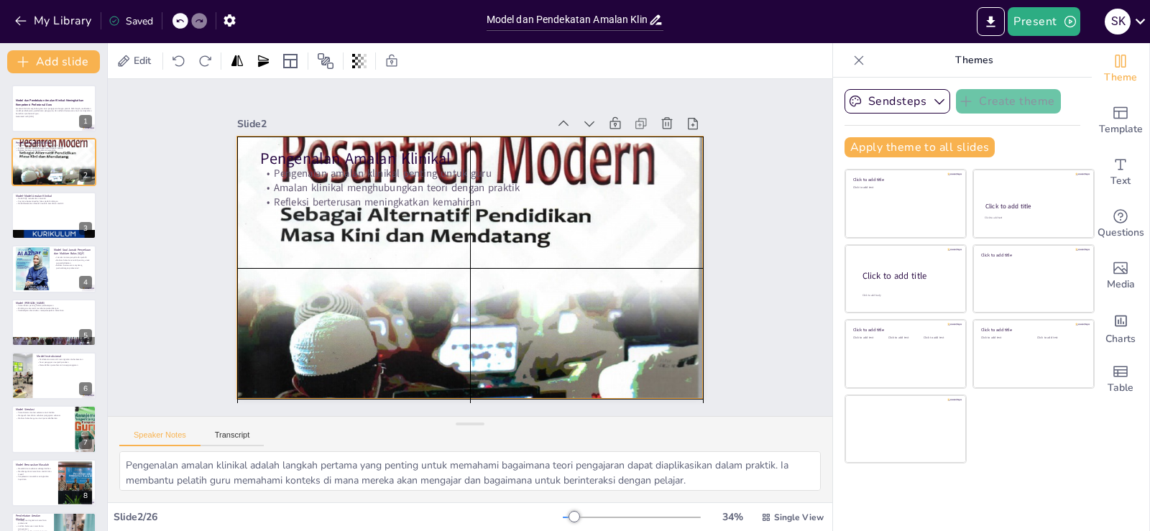
click at [609, 276] on div at bounding box center [451, 256] width 757 height 679
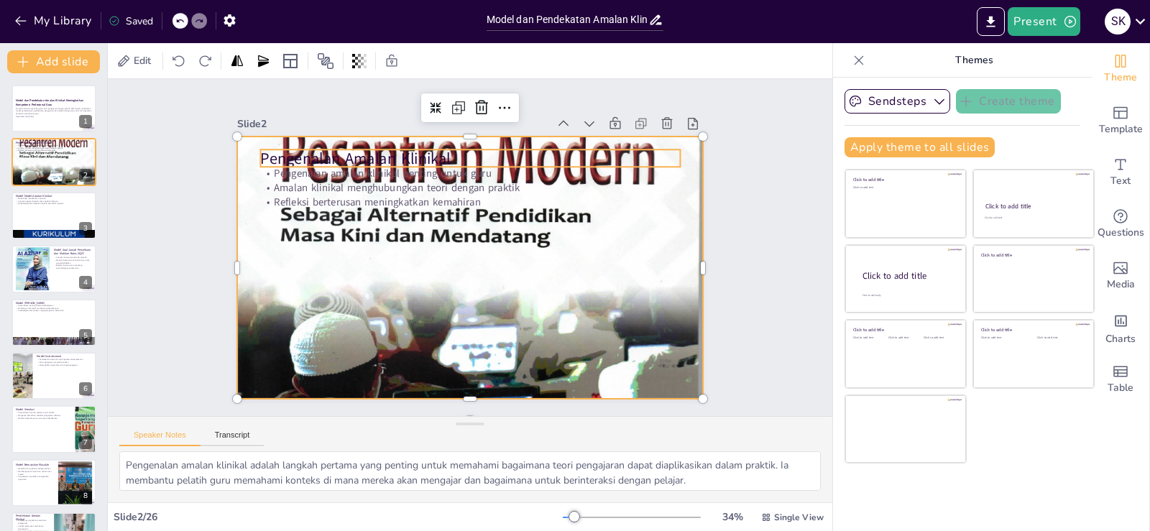
click at [492, 165] on p "Pengenalan Amalan Klinikal" at bounding box center [529, 313] width 326 height 297
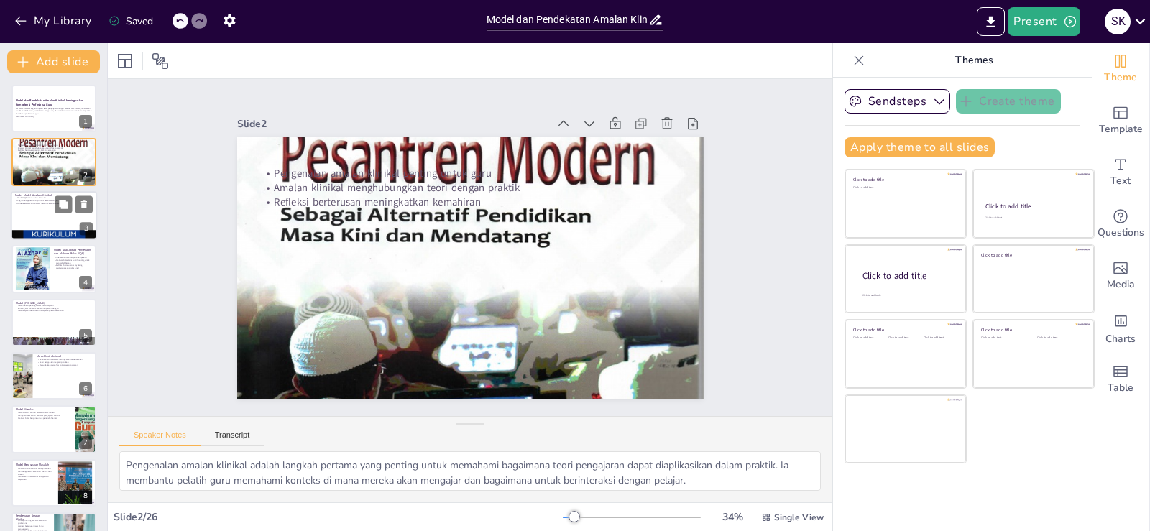
click at [48, 204] on p "Model Berasaskan Masalah melatih kemahiran analitik" at bounding box center [54, 203] width 78 height 3
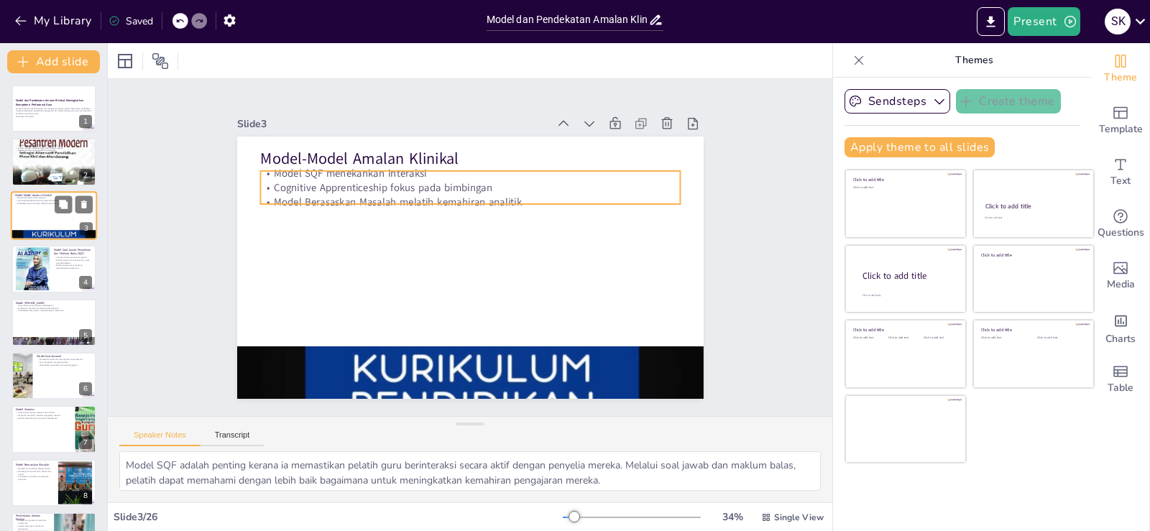
click at [48, 203] on p "Model Berasaskan Masalah melatih kemahiran analitik" at bounding box center [54, 203] width 78 height 3
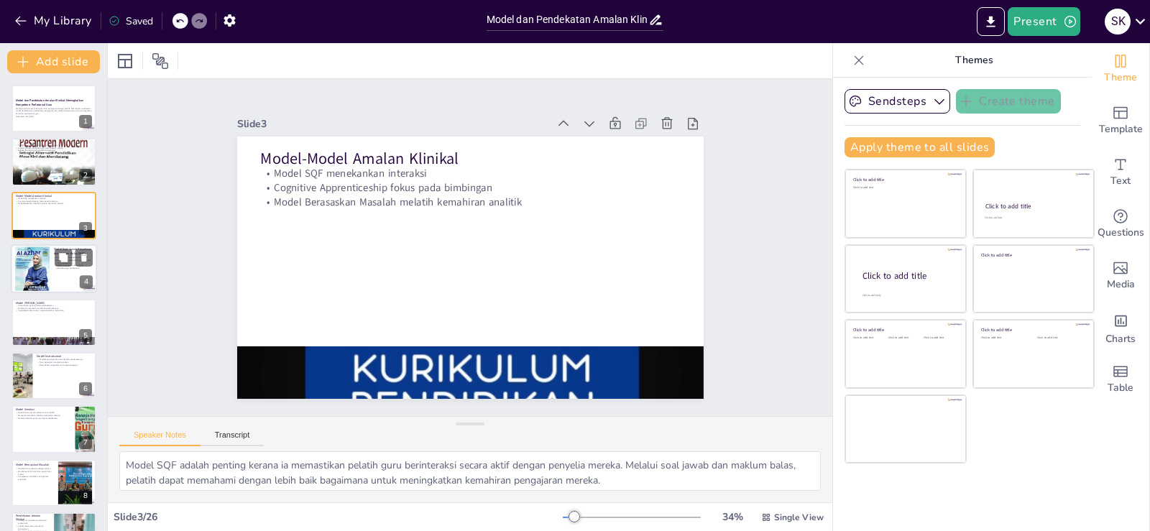
click at [43, 272] on div at bounding box center [32, 269] width 34 height 46
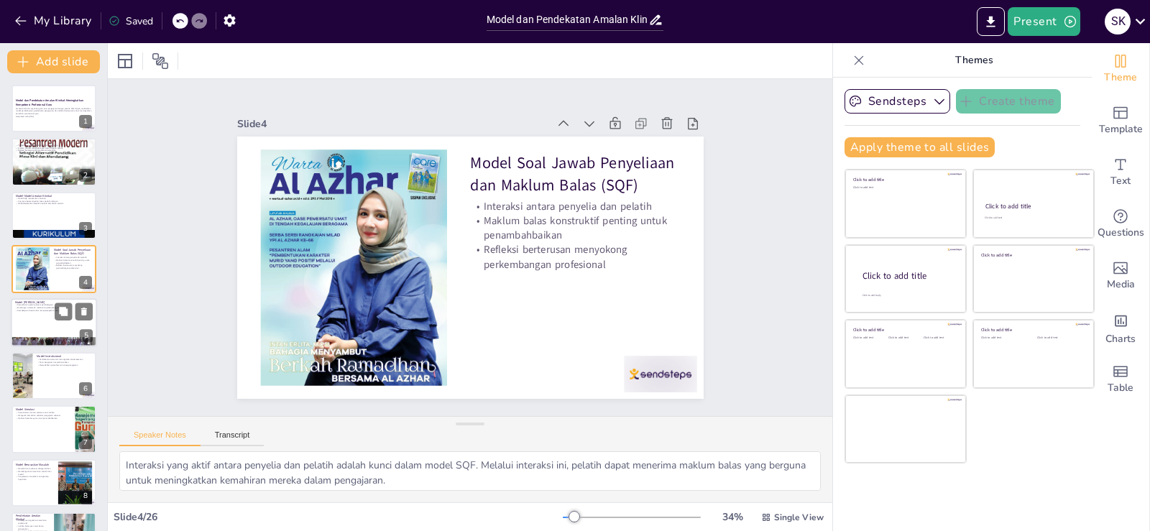
click at [50, 321] on div at bounding box center [54, 322] width 86 height 49
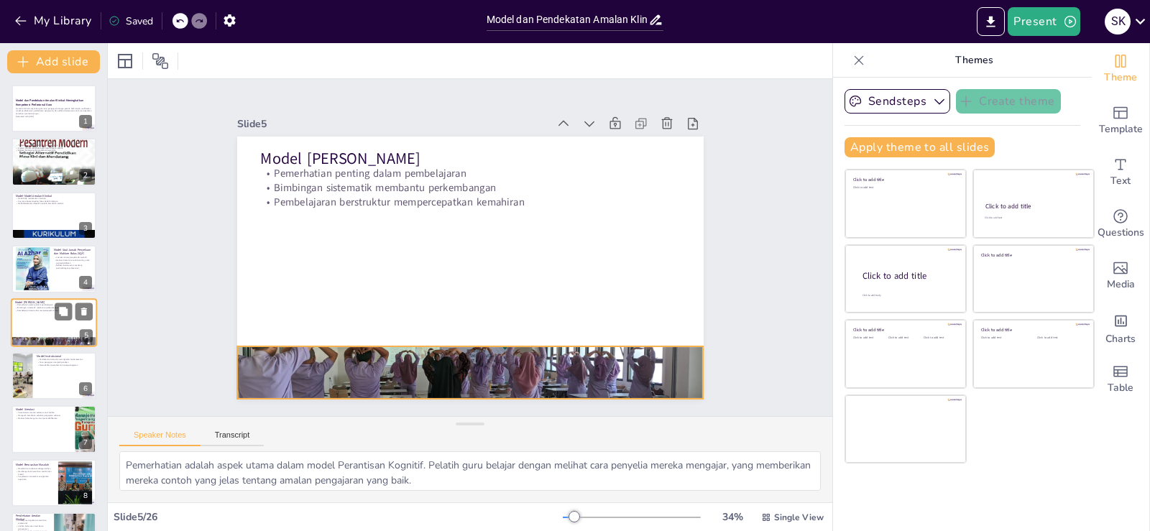
scroll to position [20, 0]
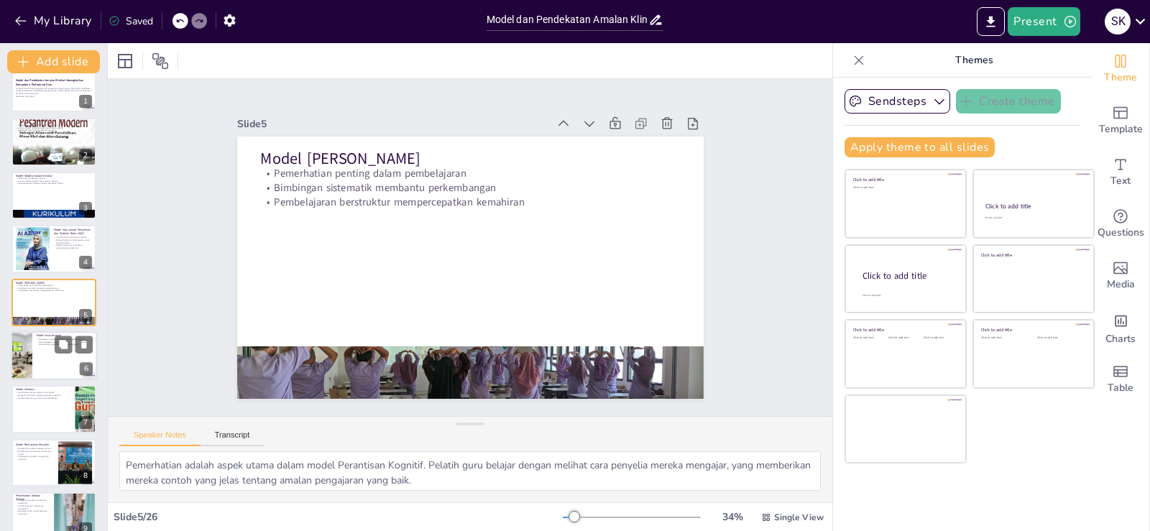
click at [53, 364] on div at bounding box center [54, 355] width 86 height 49
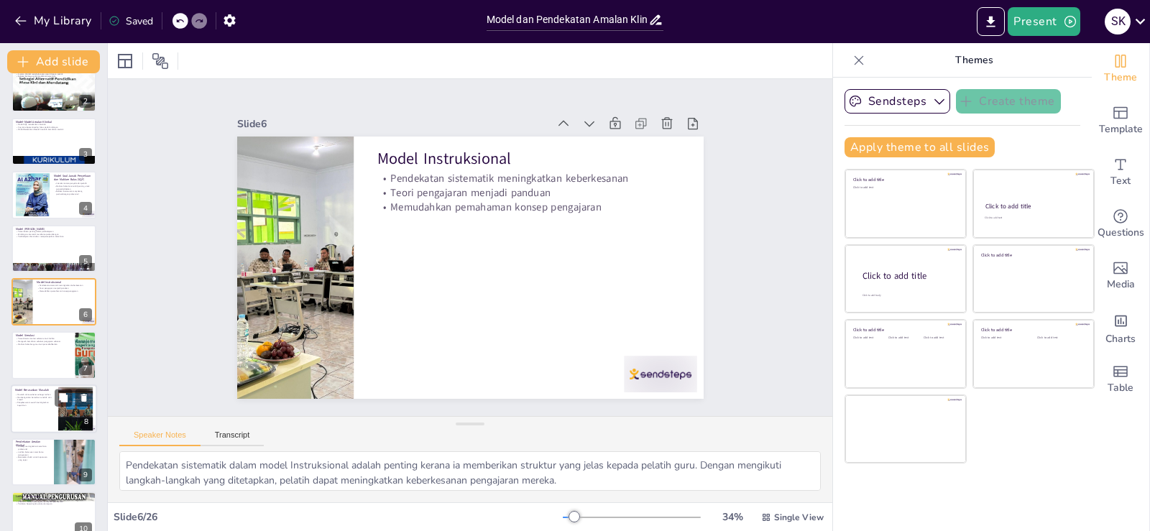
click at [38, 414] on div at bounding box center [54, 408] width 86 height 49
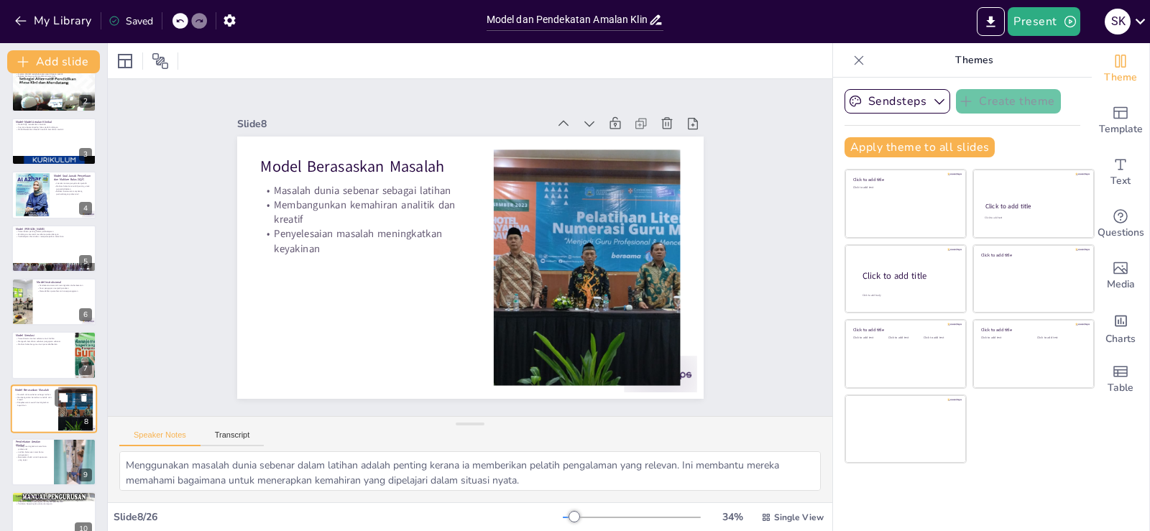
scroll to position [180, 0]
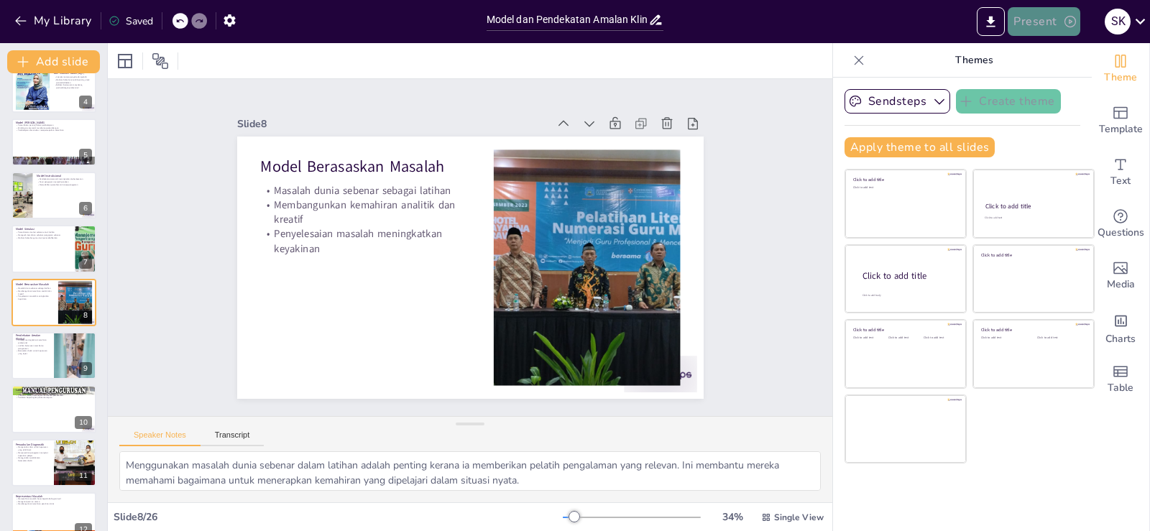
click at [1032, 18] on button "Present" at bounding box center [1043, 21] width 72 height 29
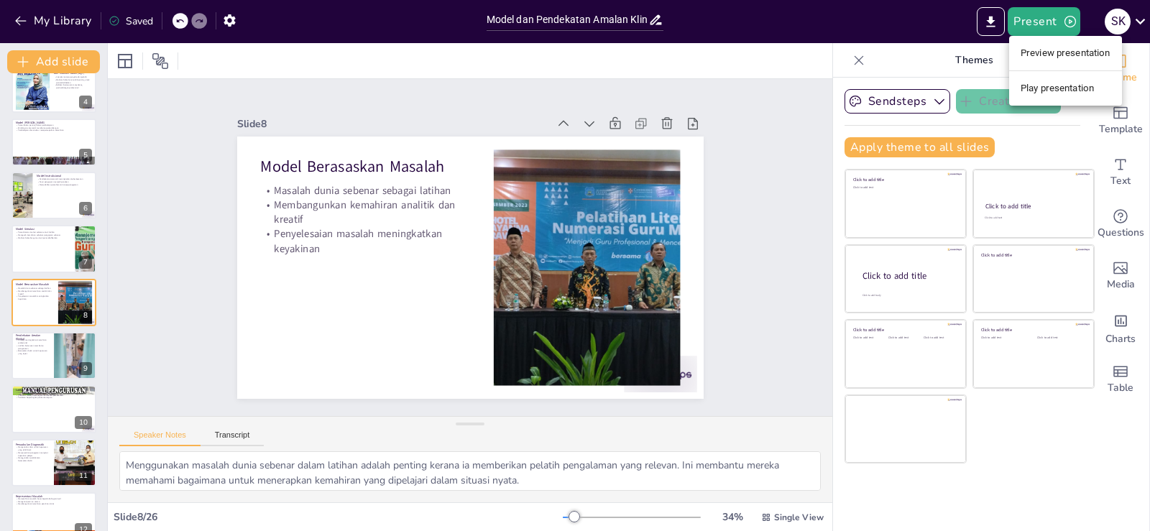
click at [989, 23] on div at bounding box center [575, 265] width 1150 height 531
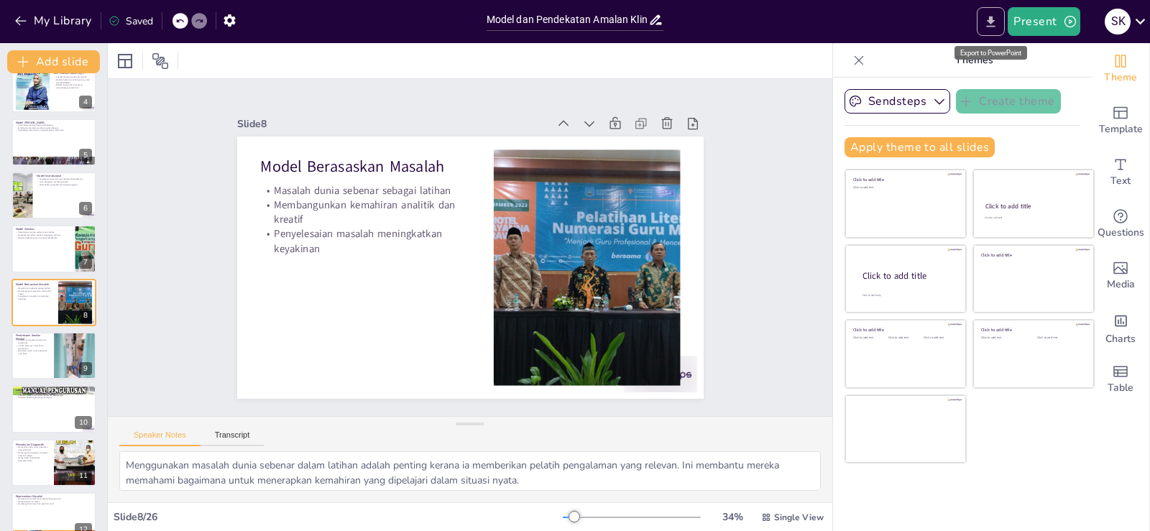
click at [989, 23] on icon "Export to PowerPoint" at bounding box center [990, 21] width 15 height 15
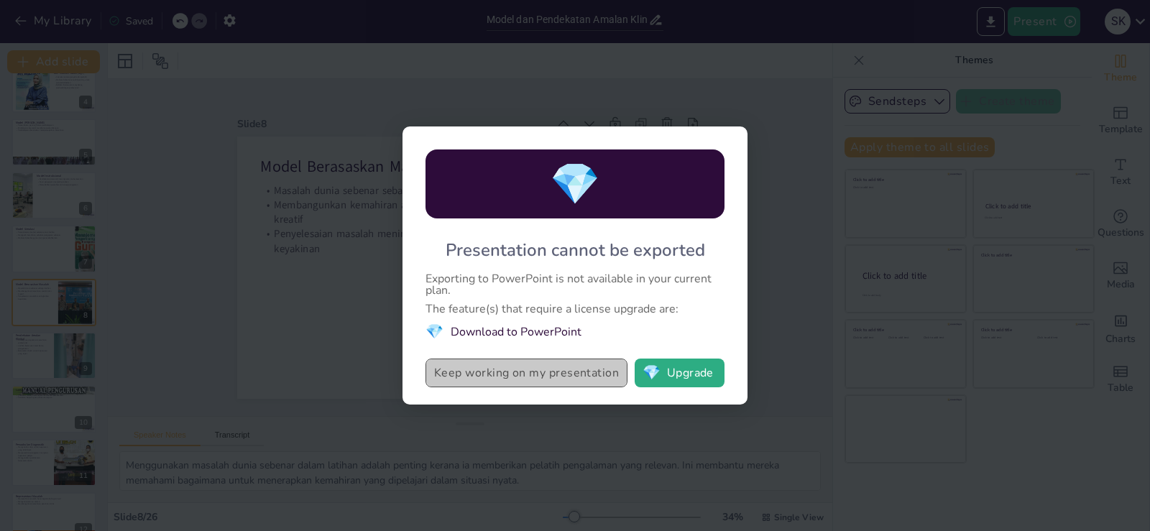
click at [549, 373] on button "Keep working on my presentation" at bounding box center [526, 373] width 202 height 29
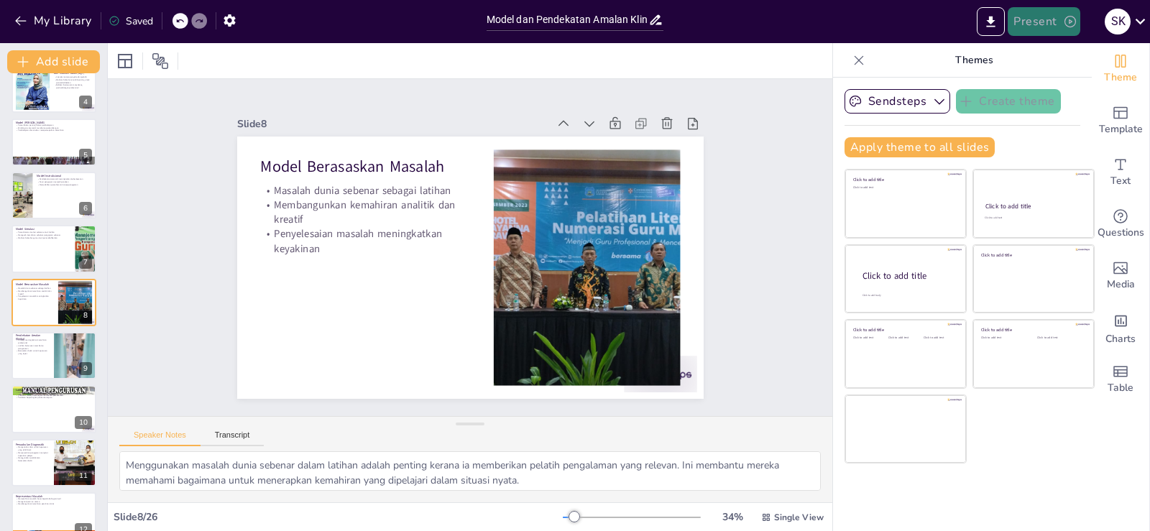
click at [1027, 22] on button "Present" at bounding box center [1043, 21] width 72 height 29
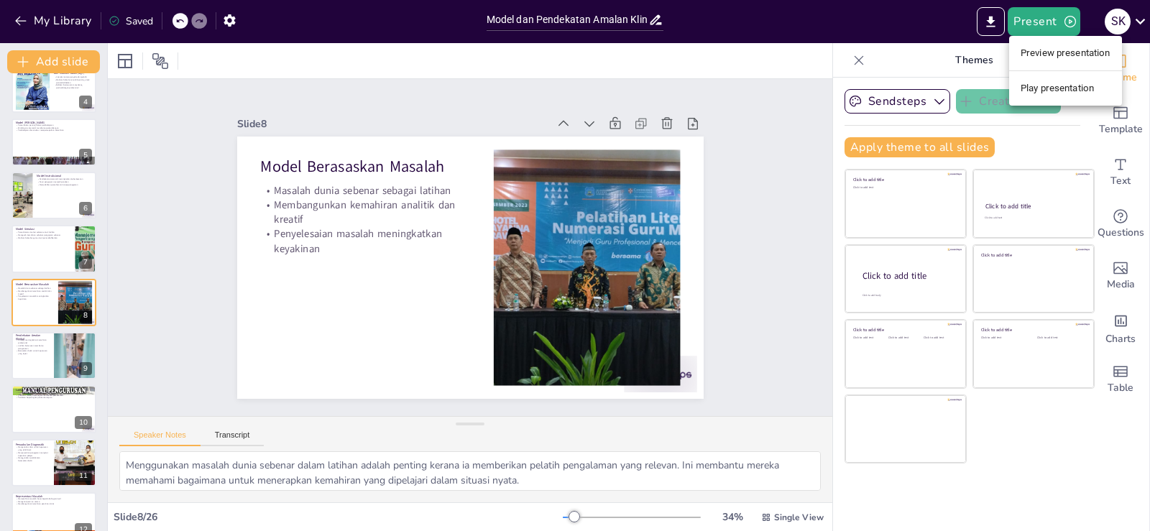
click at [986, 19] on div at bounding box center [575, 265] width 1150 height 531
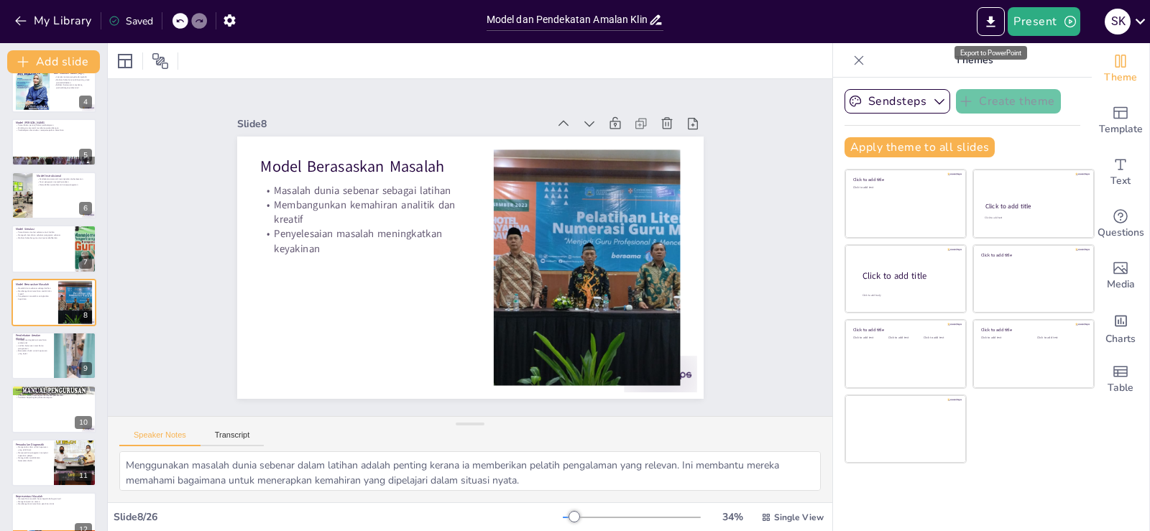
click at [988, 21] on icon "Export to PowerPoint" at bounding box center [990, 21] width 15 height 15
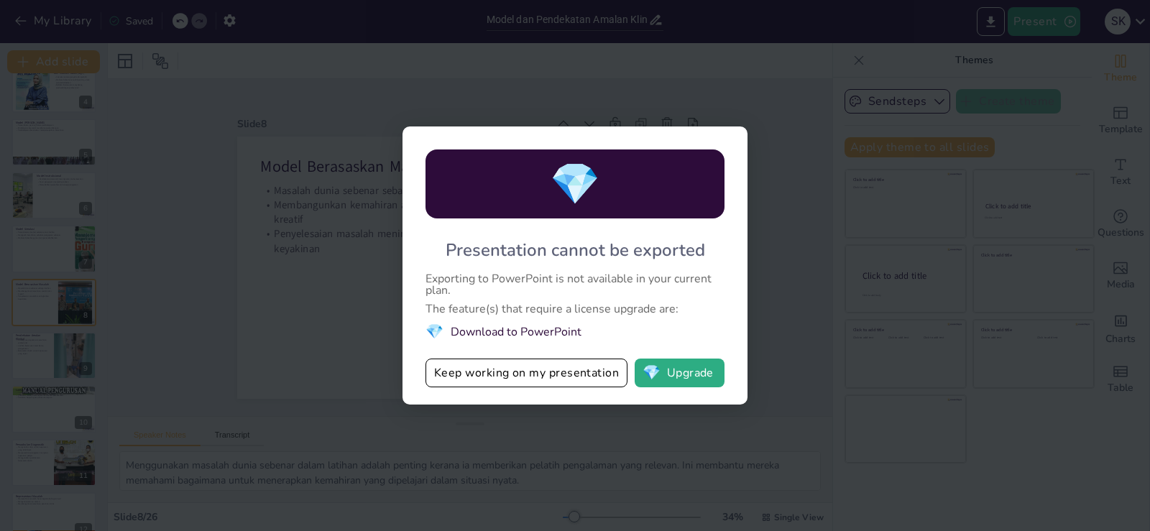
click at [474, 332] on li "💎 Download to PowerPoint" at bounding box center [574, 331] width 299 height 19
click at [432, 328] on span "💎" at bounding box center [434, 331] width 18 height 19
click at [684, 372] on button "💎 Upgrade" at bounding box center [679, 373] width 90 height 29
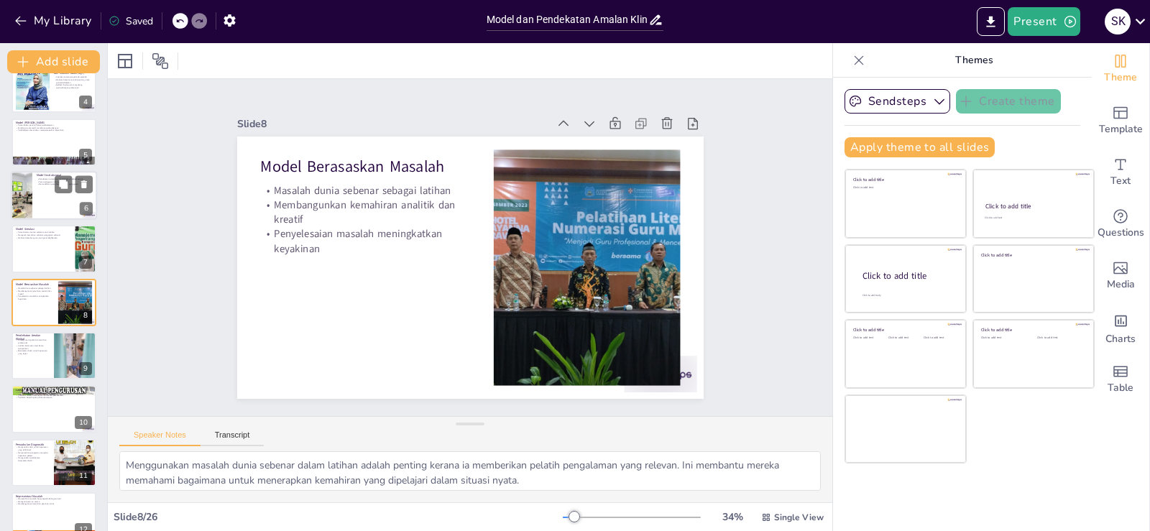
click at [53, 183] on p "Memudahkan pemahaman konsep pengajaran" at bounding box center [65, 184] width 56 height 3
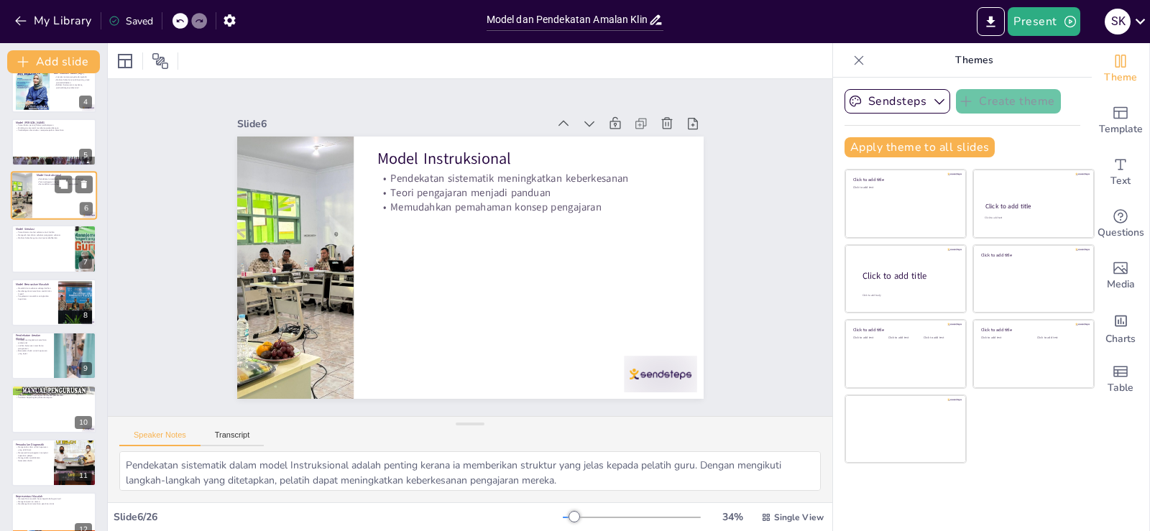
scroll to position [74, 0]
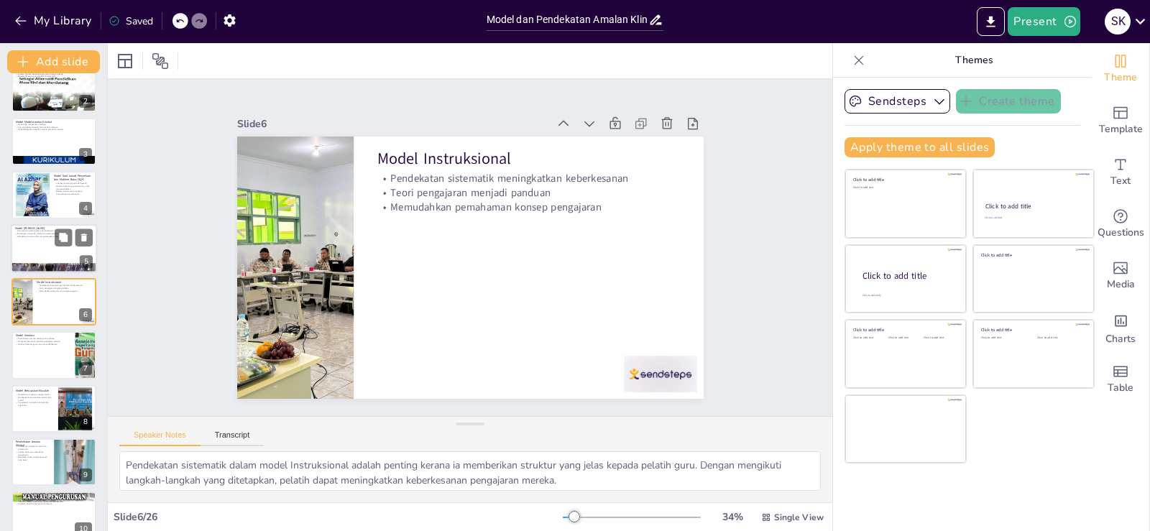
click at [31, 235] on p "Pembelajaran berstruktur mempercepatkan kemahiran" at bounding box center [54, 236] width 78 height 3
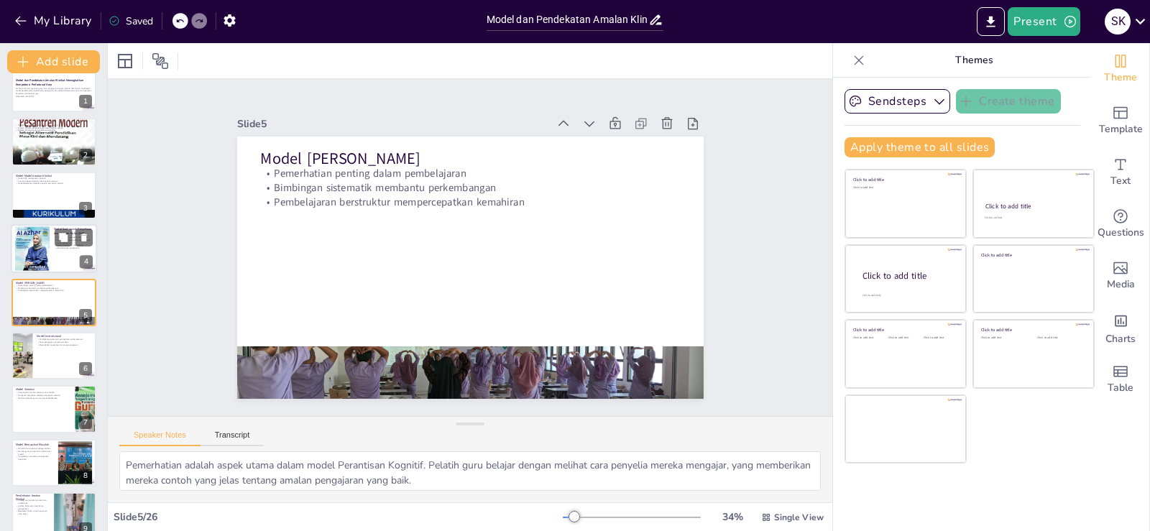
click at [37, 251] on div at bounding box center [32, 249] width 34 height 46
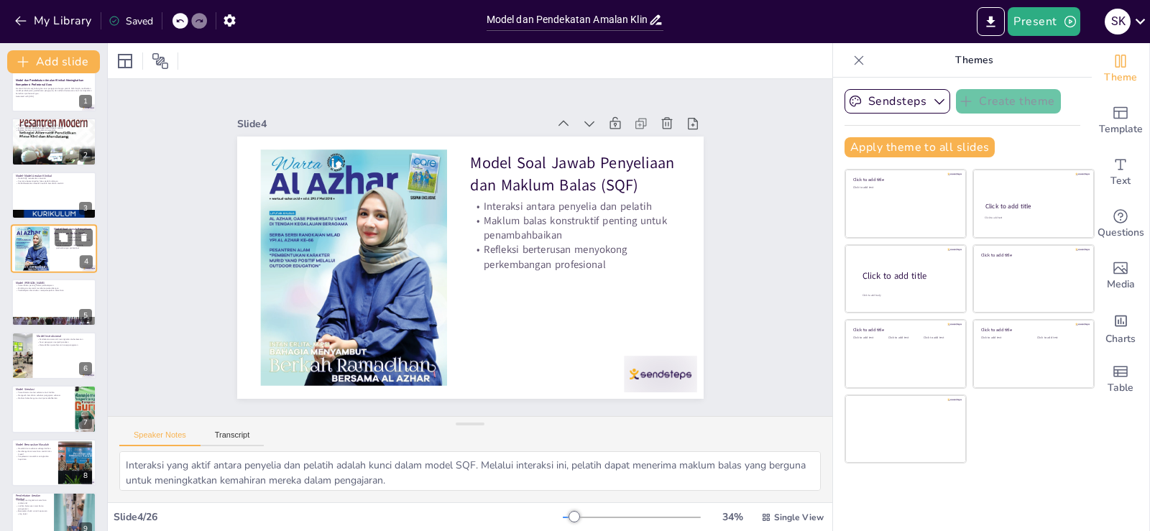
scroll to position [0, 0]
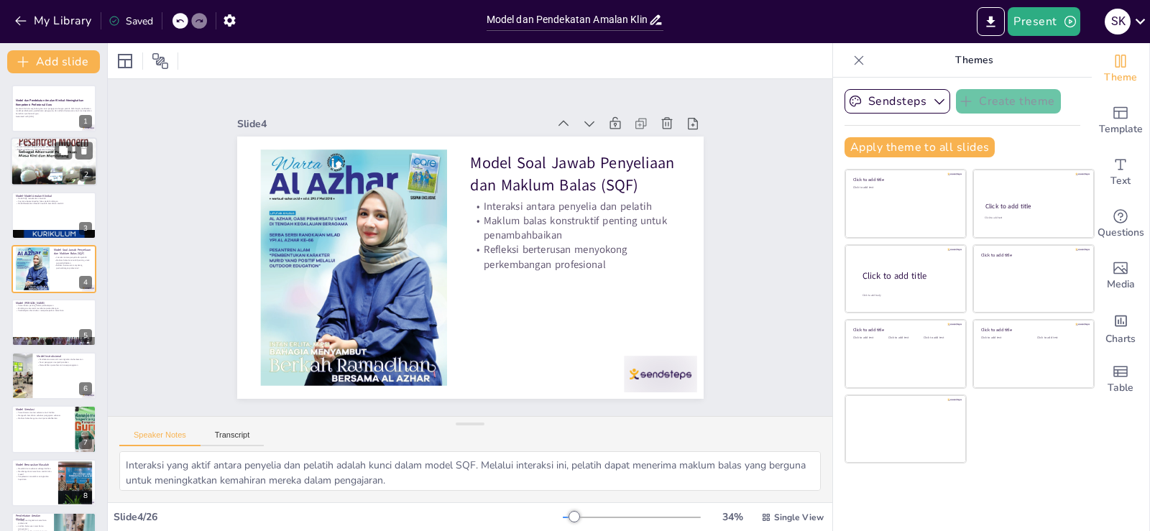
click at [42, 181] on div at bounding box center [54, 161] width 86 height 115
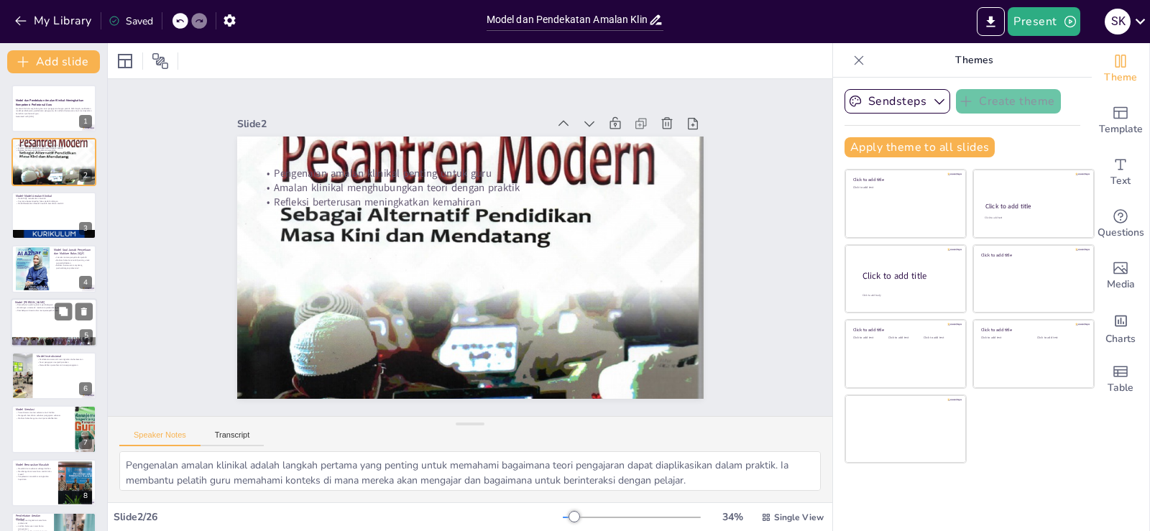
click at [37, 323] on div at bounding box center [54, 322] width 86 height 49
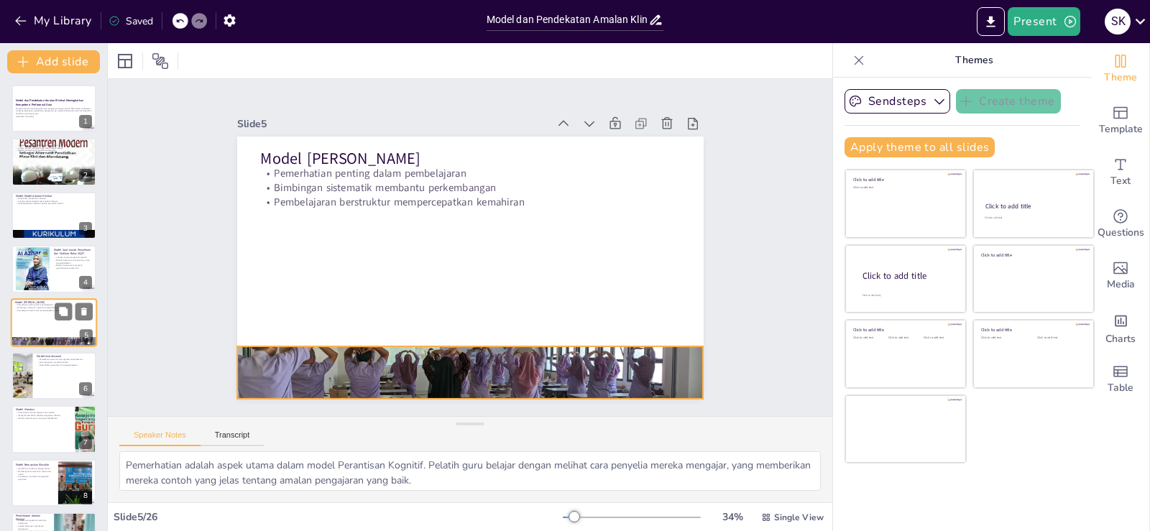
scroll to position [20, 0]
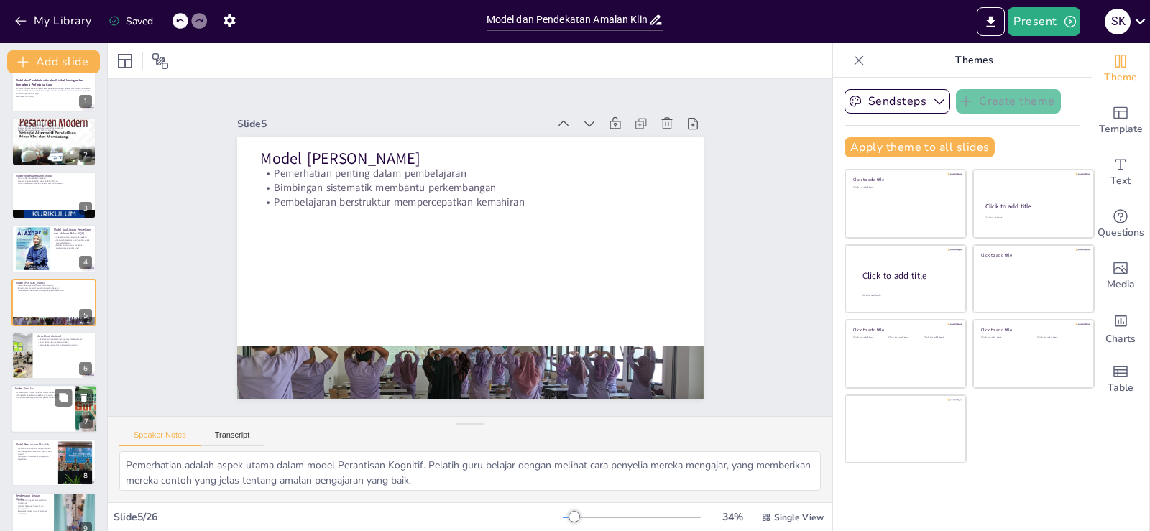
click at [40, 405] on div at bounding box center [54, 409] width 86 height 49
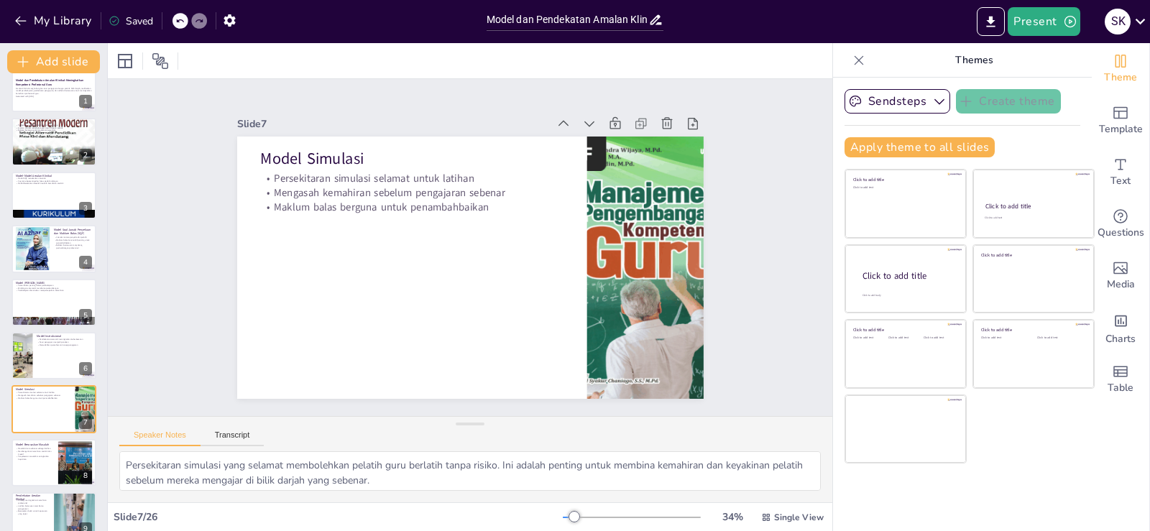
scroll to position [127, 0]
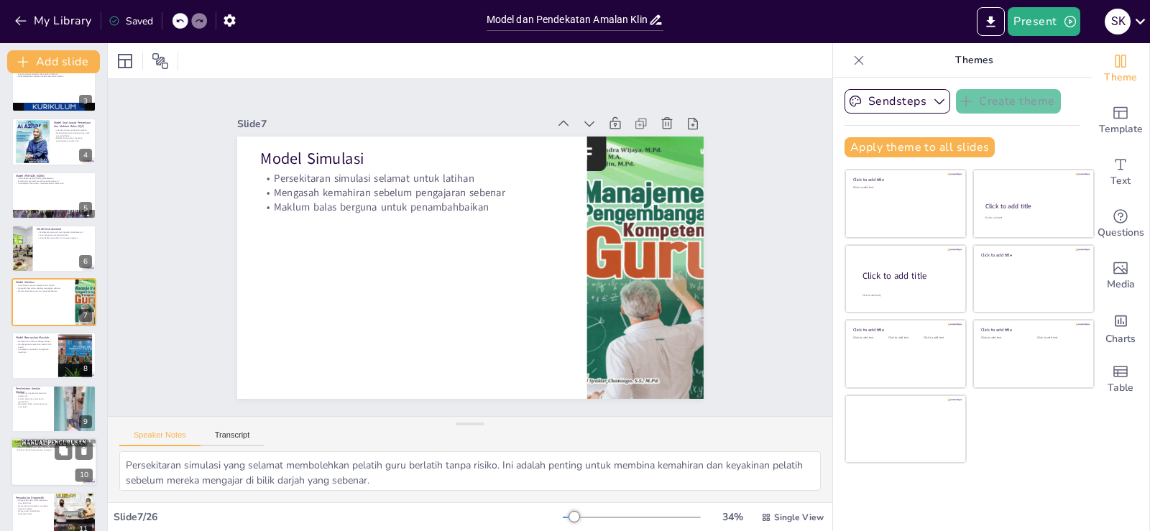
click at [37, 452] on div at bounding box center [54, 462] width 86 height 49
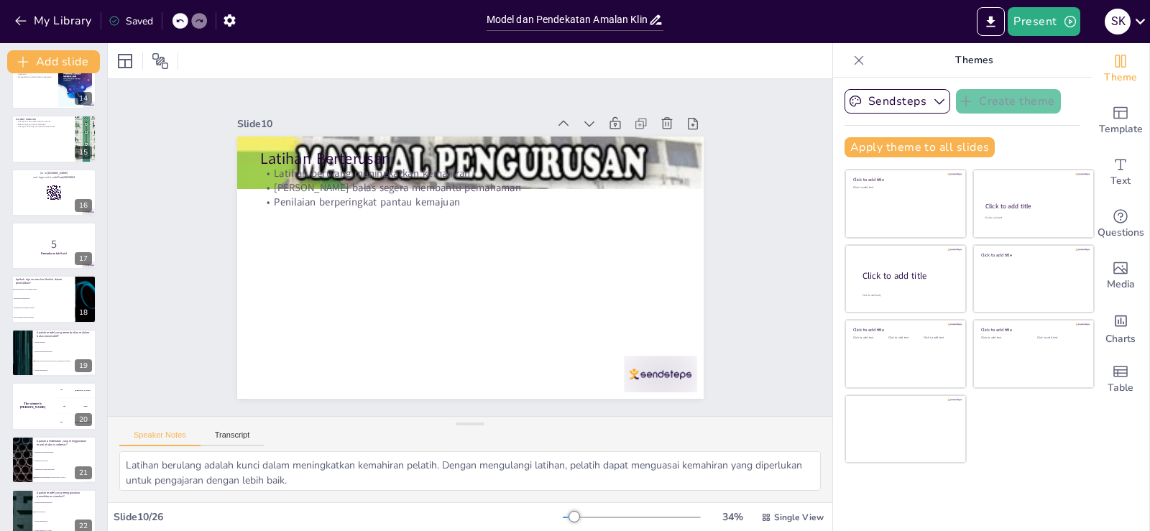
scroll to position [718, 0]
click at [32, 298] on li "Hanya untuk latihan guru" at bounding box center [43, 297] width 65 height 9
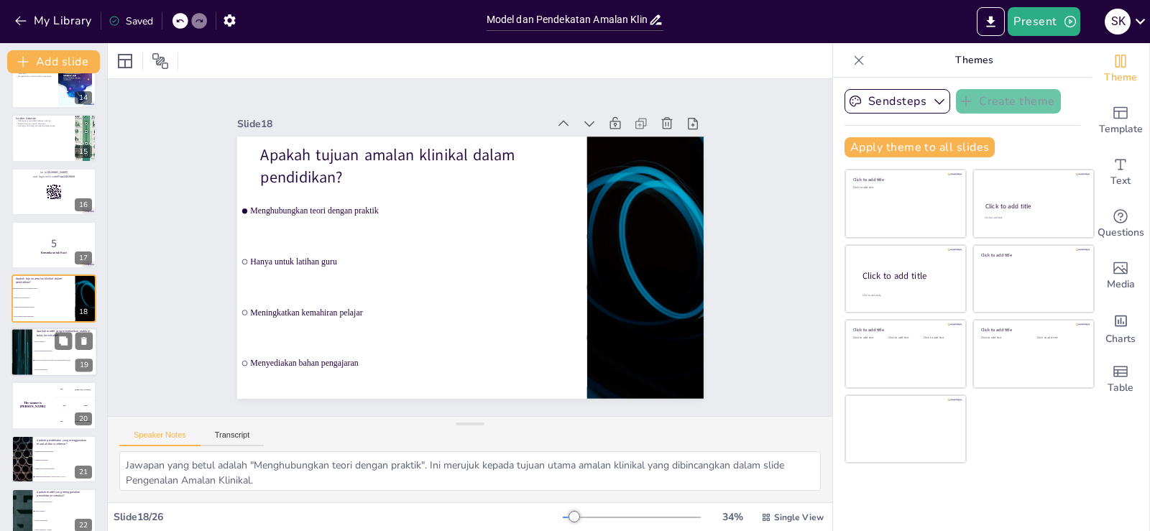
scroll to position [715, 0]
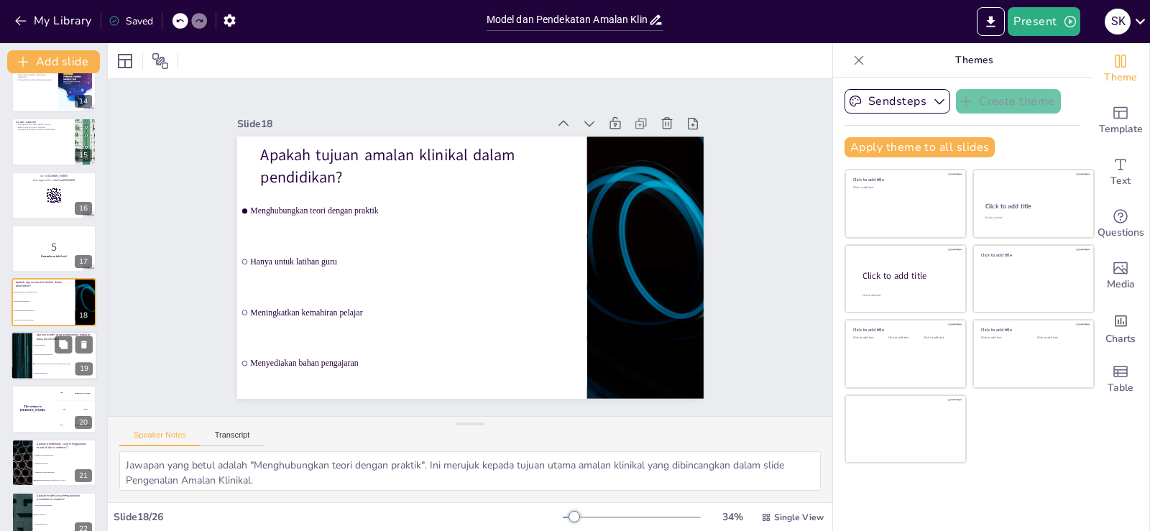
click at [32, 343] on li "Model Simulasi" at bounding box center [64, 345] width 65 height 9
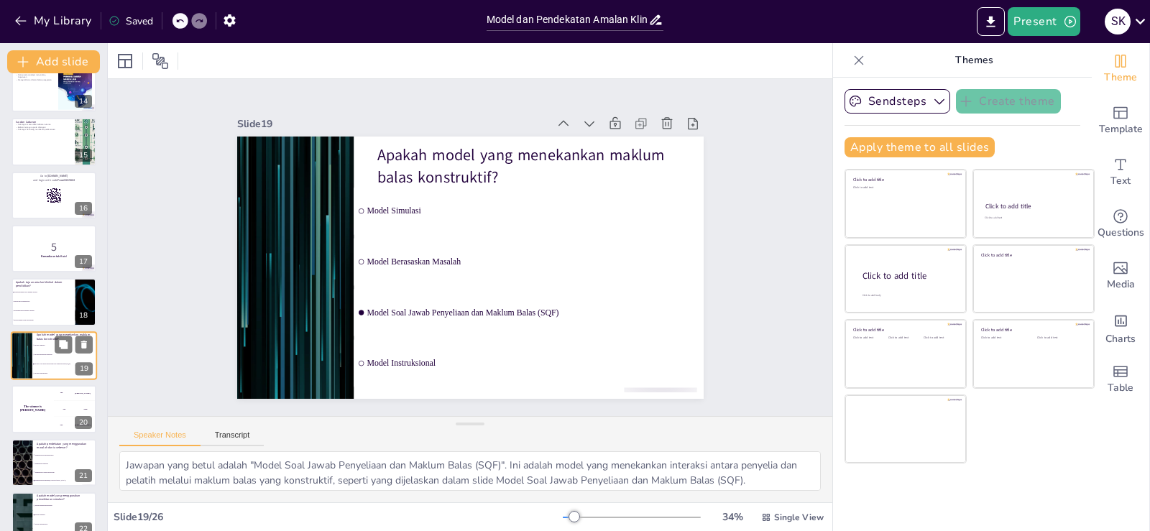
scroll to position [768, 0]
